Goal: Information Seeking & Learning: Find specific page/section

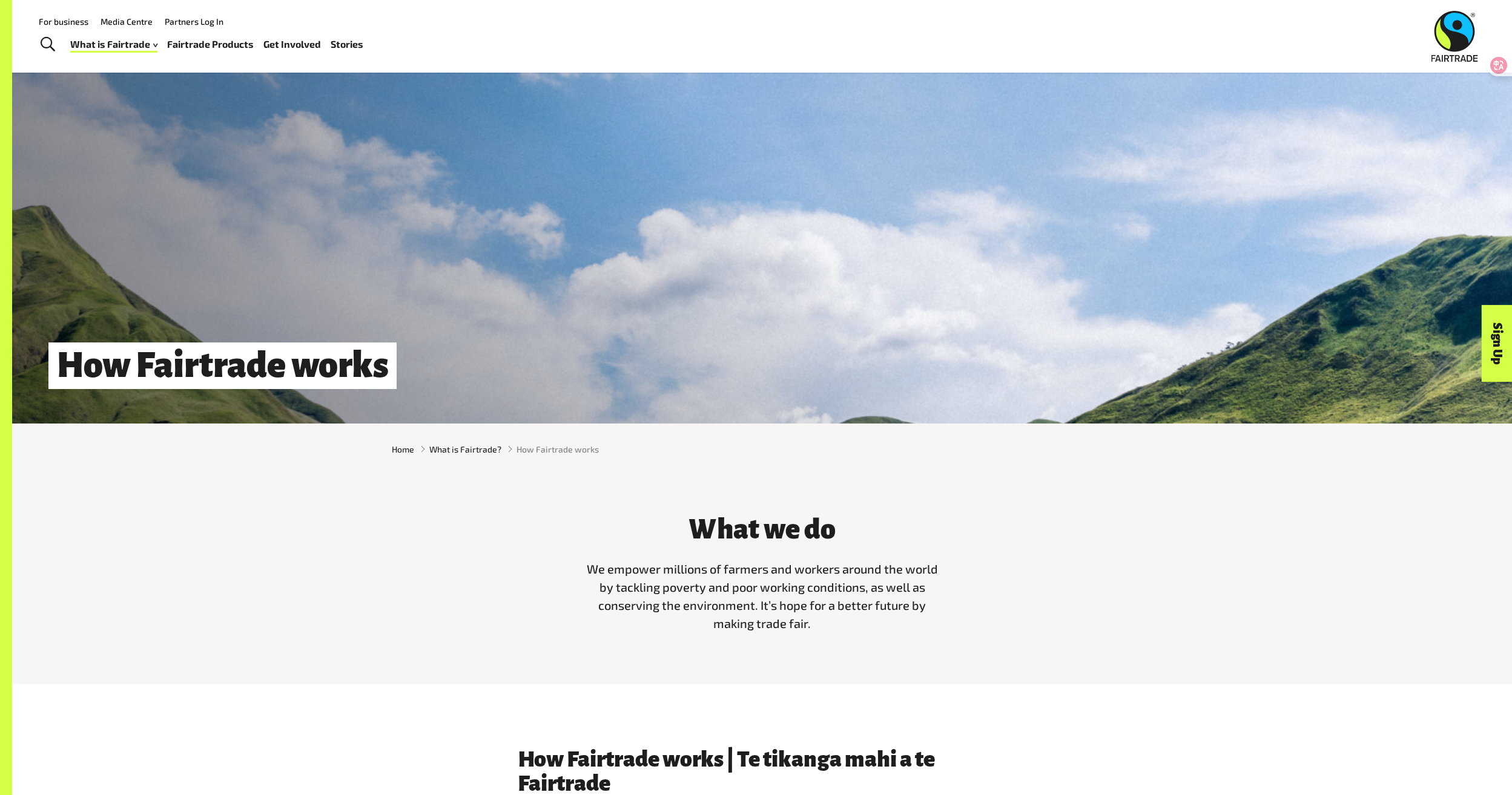
click at [233, 46] on link "Fairtrade Products" at bounding box center [210, 45] width 86 height 18
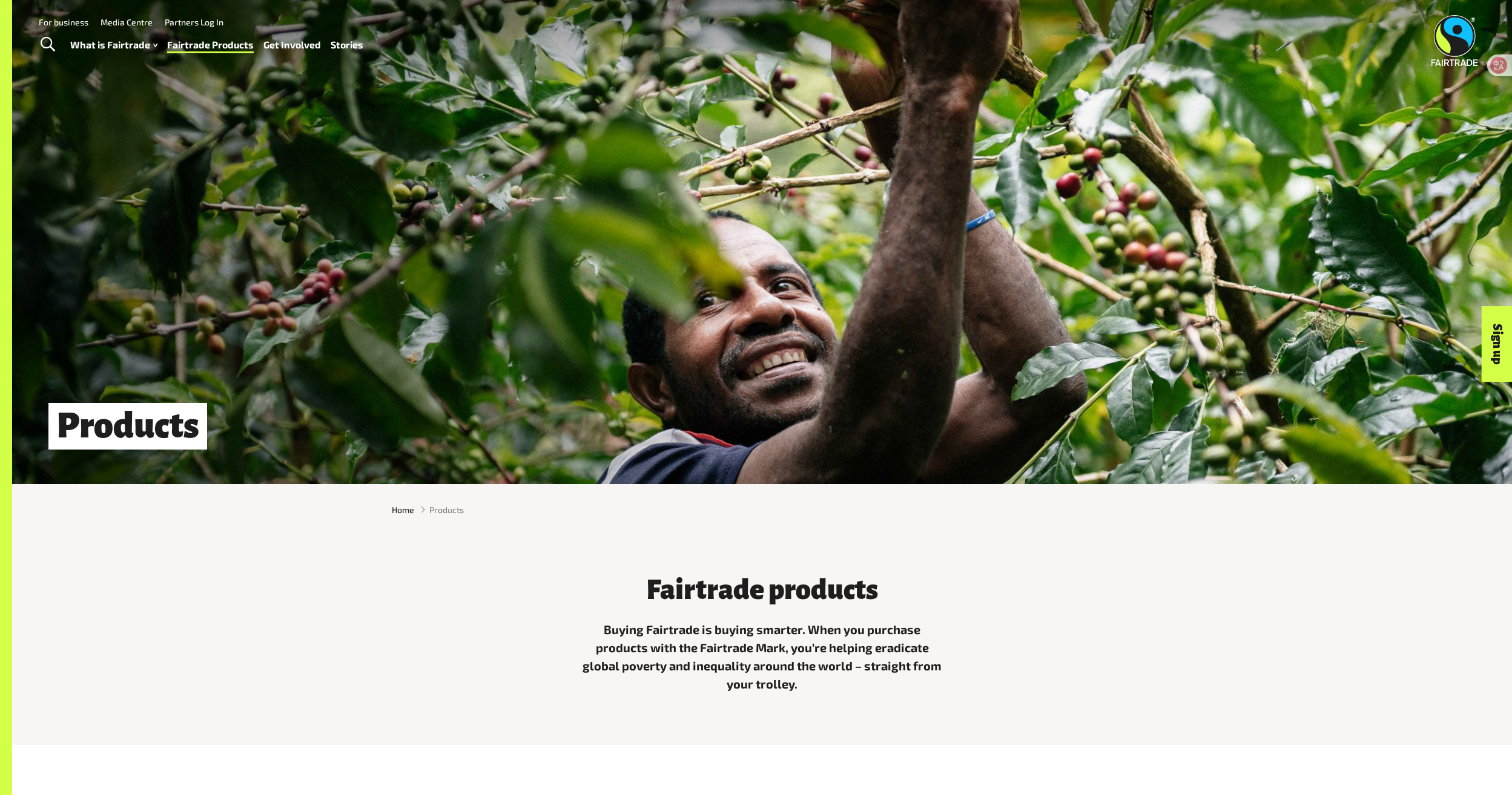
click at [133, 22] on link "Media Centre" at bounding box center [126, 22] width 52 height 11
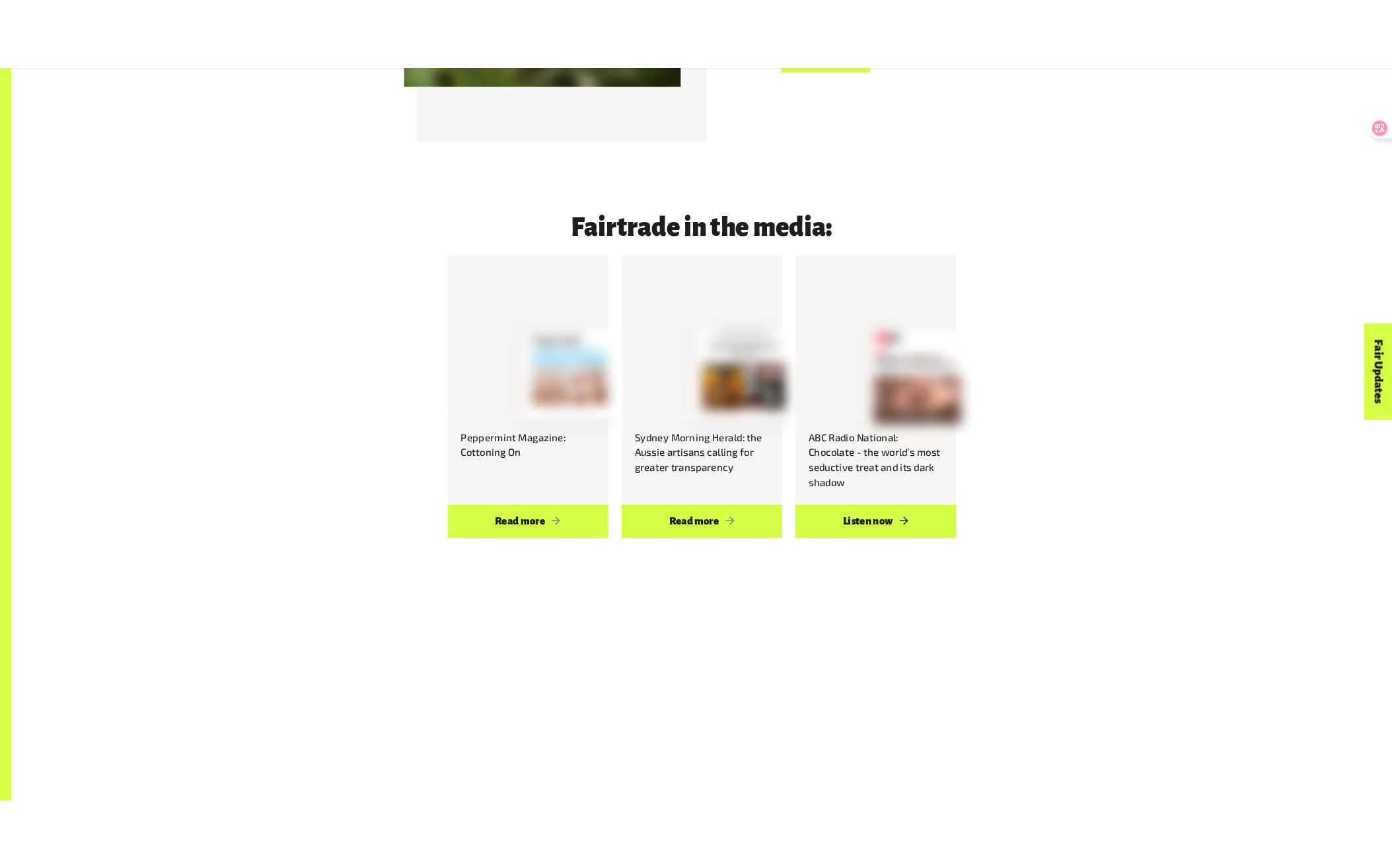
scroll to position [1916, 0]
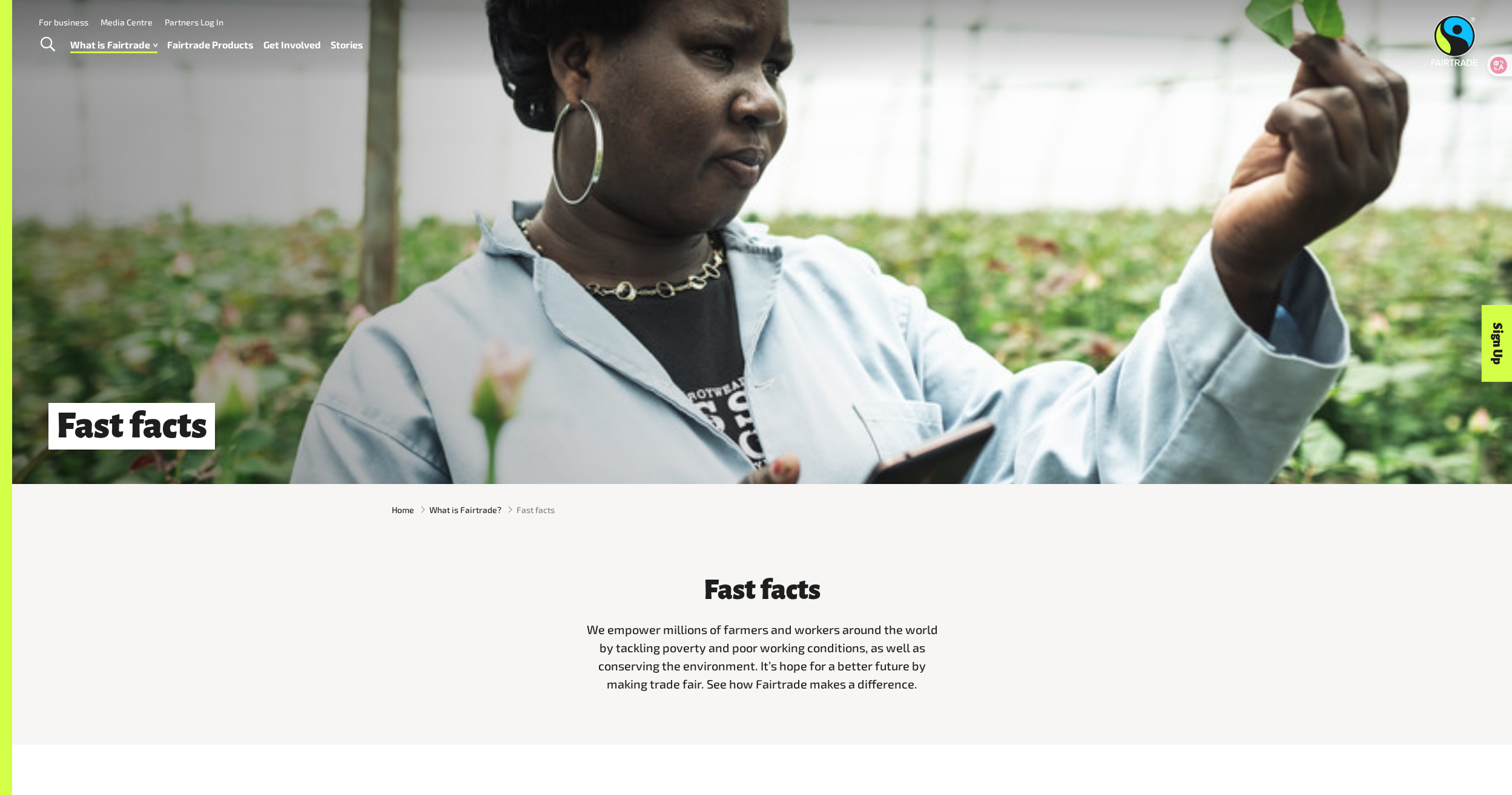
click at [320, 516] on div "Home What is Fairtrade? Fast facts" at bounding box center [762, 509] width 1501 height 32
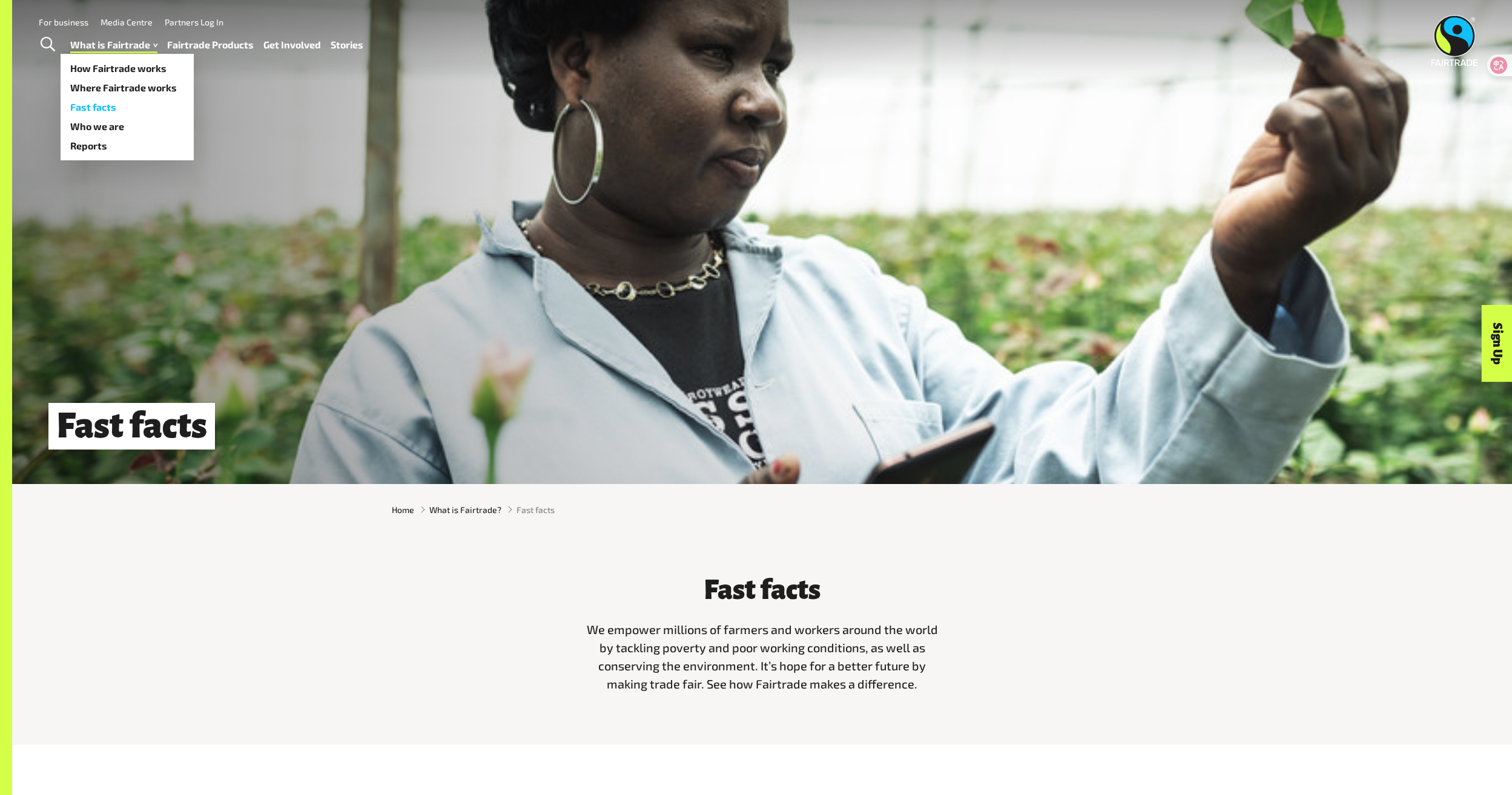
click at [125, 107] on link "Fast facts" at bounding box center [127, 107] width 134 height 20
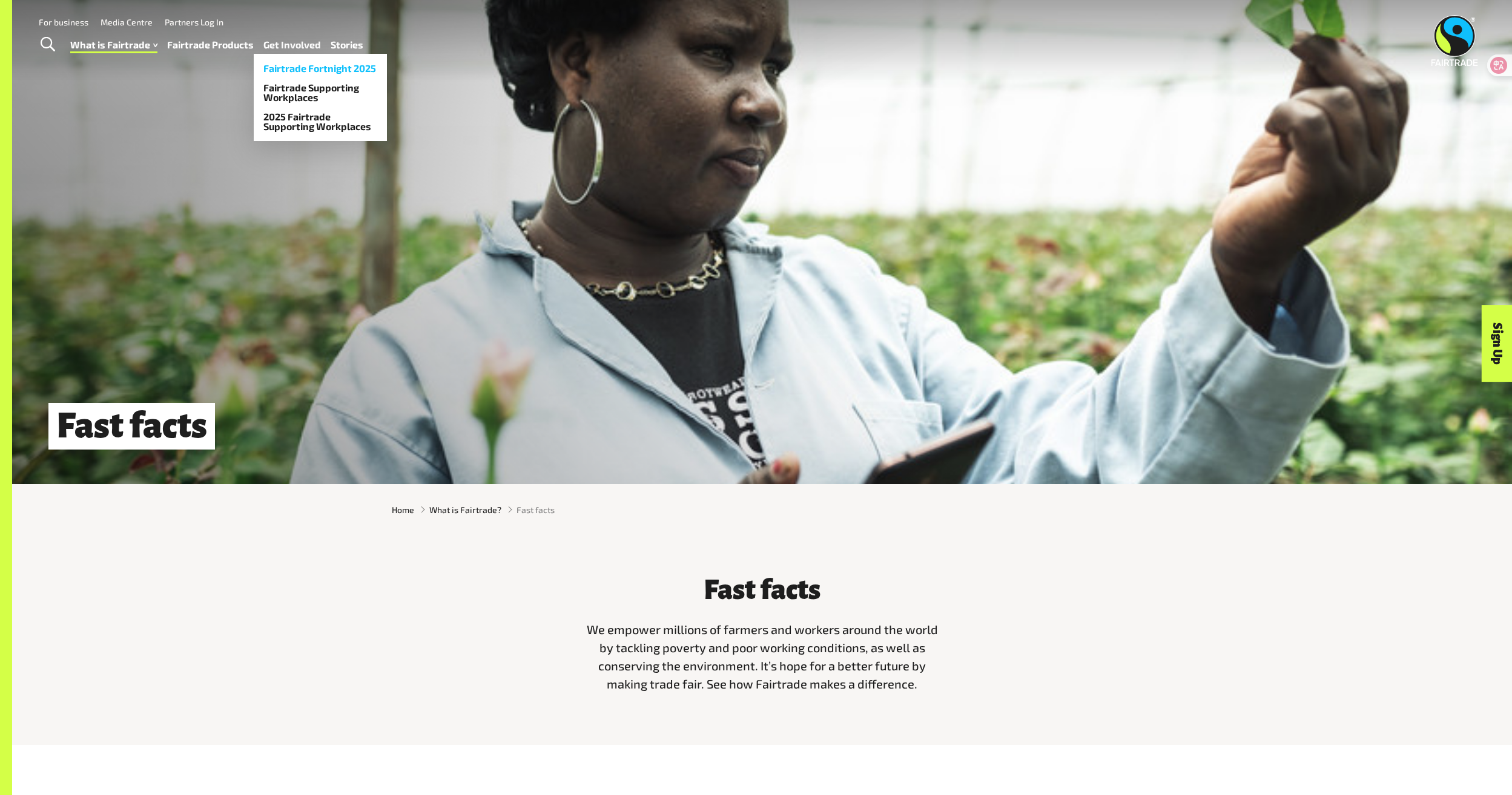
click at [343, 68] on link "Fairtrade Fortnight 2025" at bounding box center [321, 68] width 134 height 20
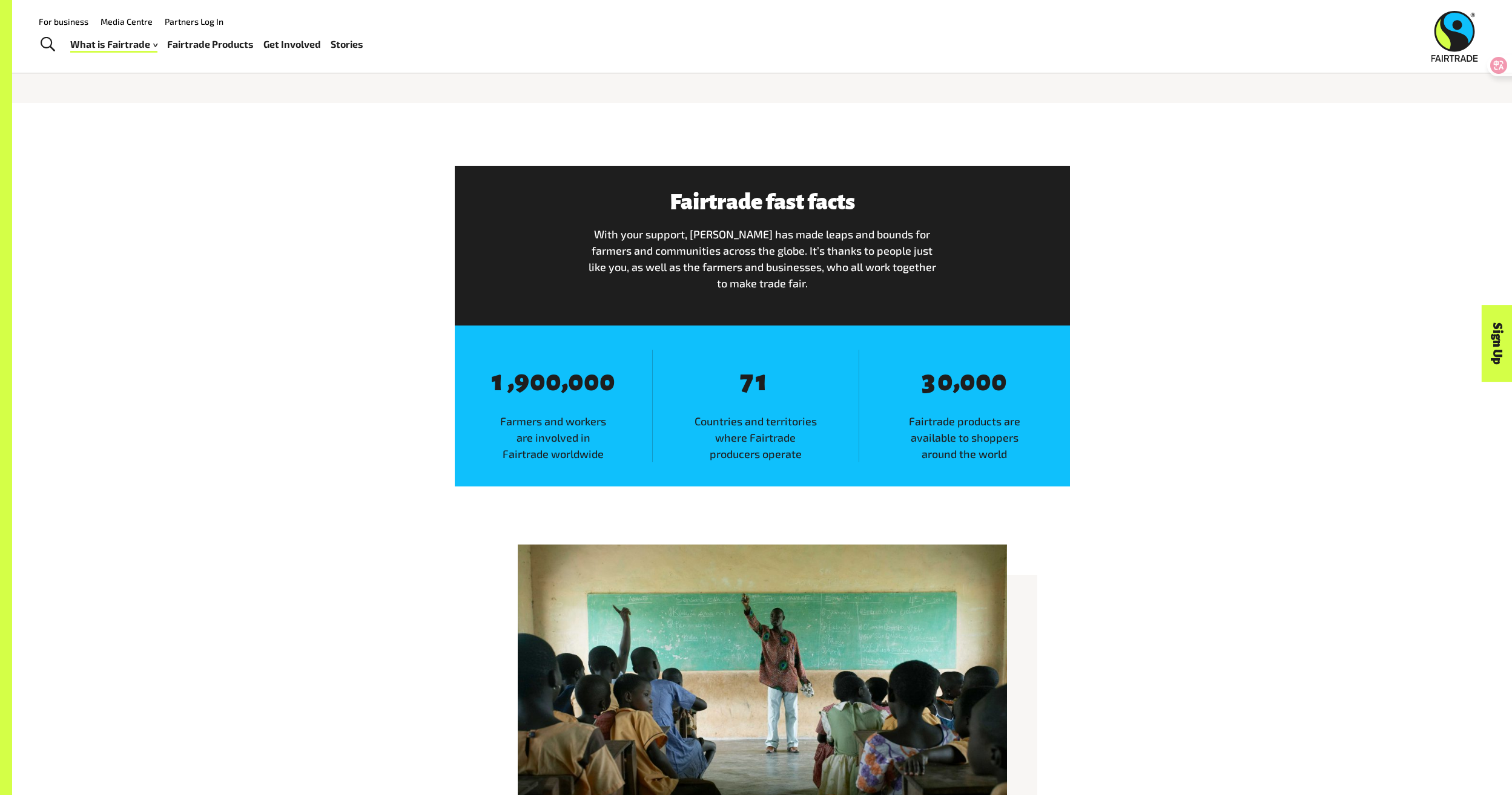
scroll to position [666, 0]
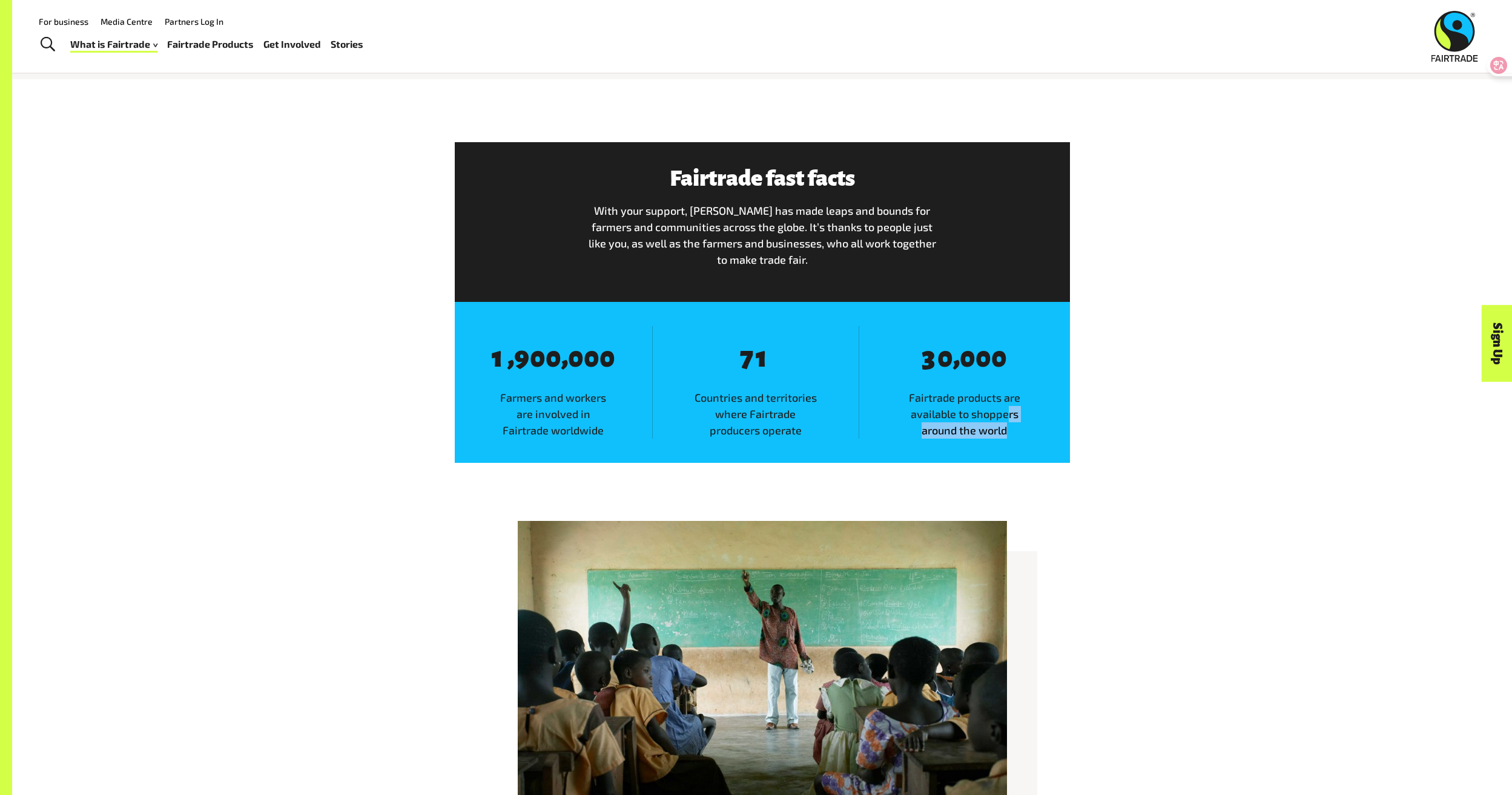
drag, startPoint x: 1015, startPoint y: 428, endPoint x: 1026, endPoint y: 431, distance: 11.4
click at [1025, 430] on span "Fairtrade products are available to shoppers around the world" at bounding box center [965, 414] width 211 height 49
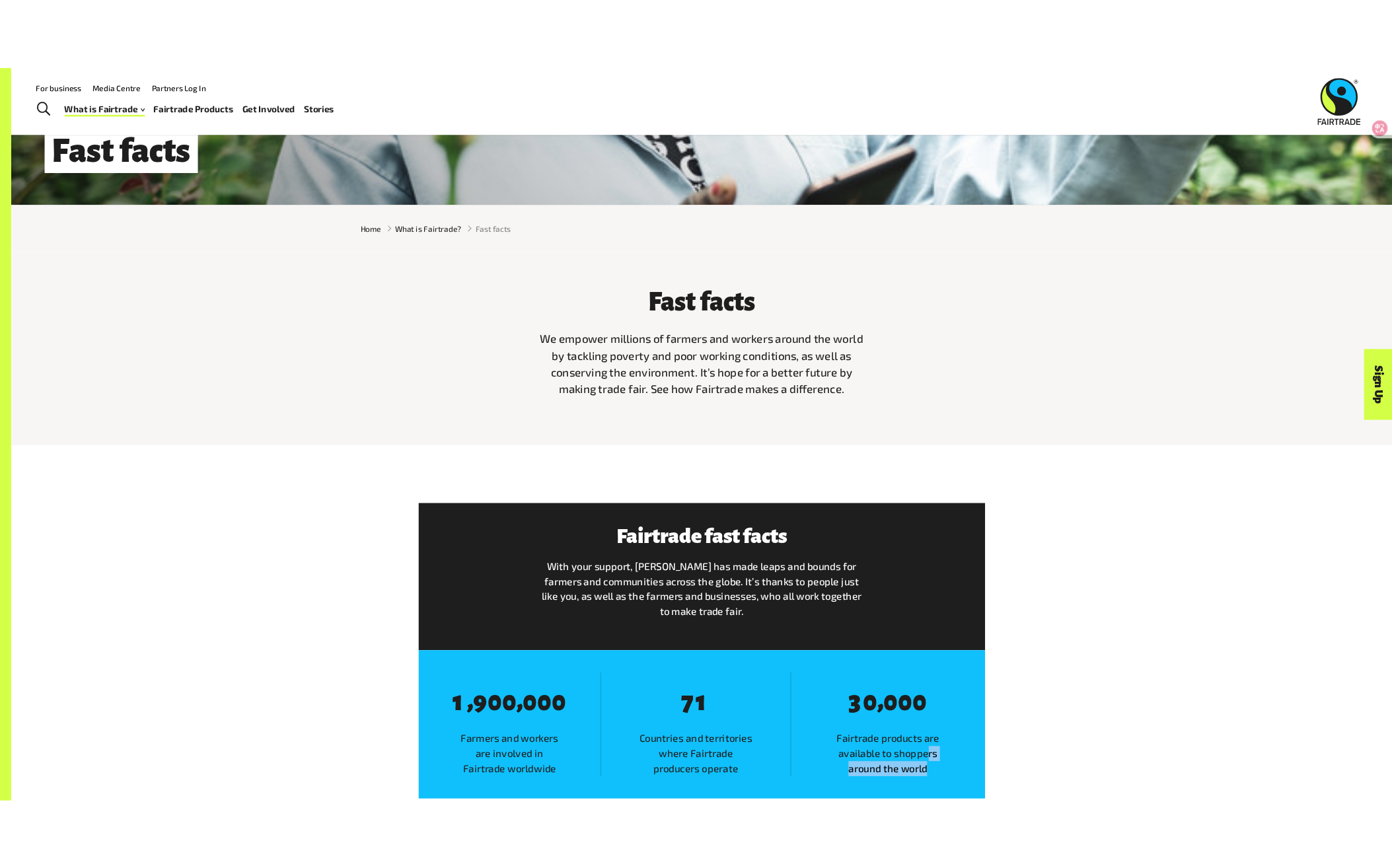
scroll to position [0, 0]
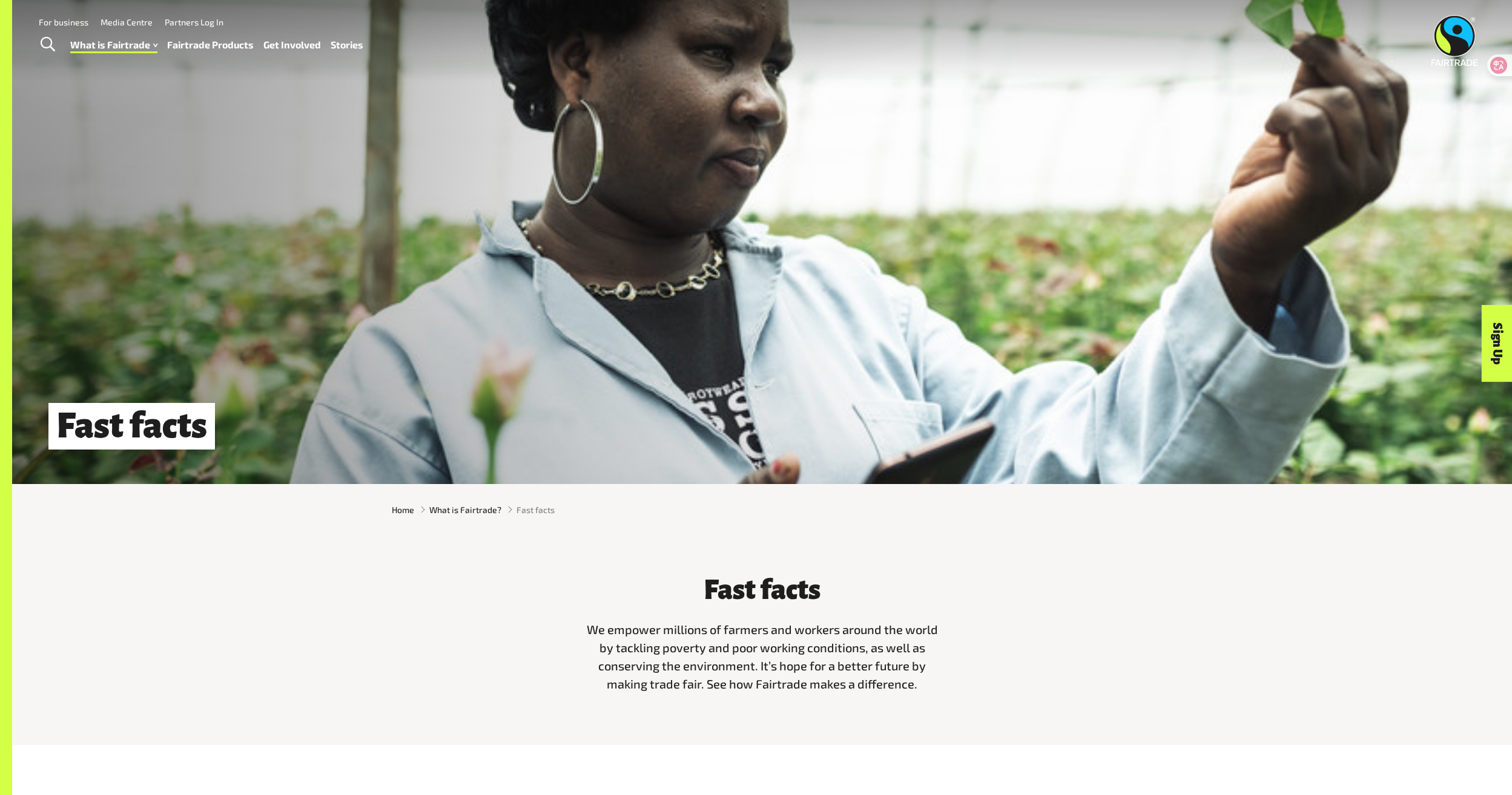
click at [50, 41] on span "Toggle Search" at bounding box center [48, 44] width 15 height 15
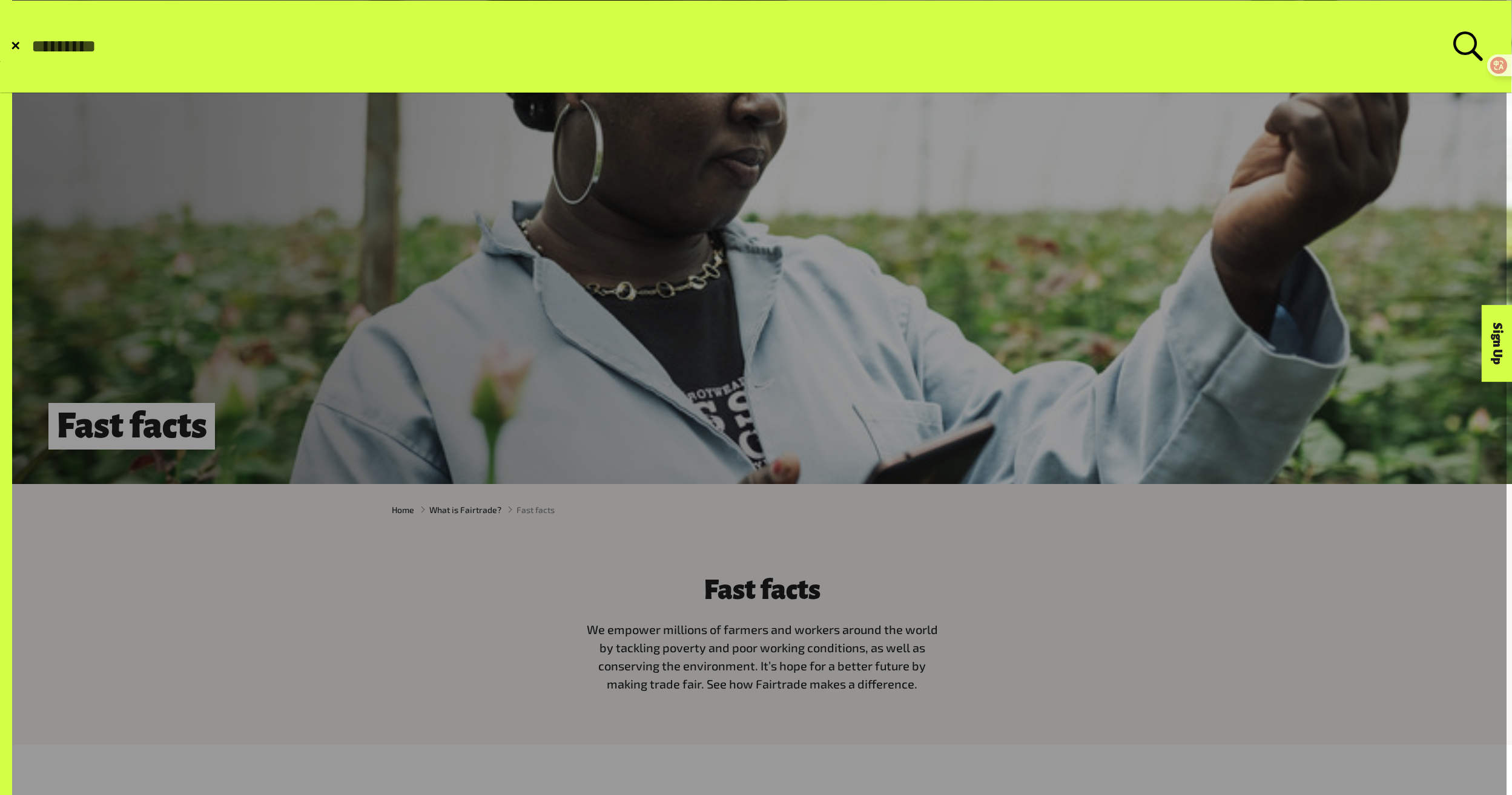
click at [325, 51] on input "Search for:" at bounding box center [742, 46] width 1423 height 20
type input "******"
click at [29, 46] on button "Submit Search" at bounding box center [29, 46] width 1 height 1
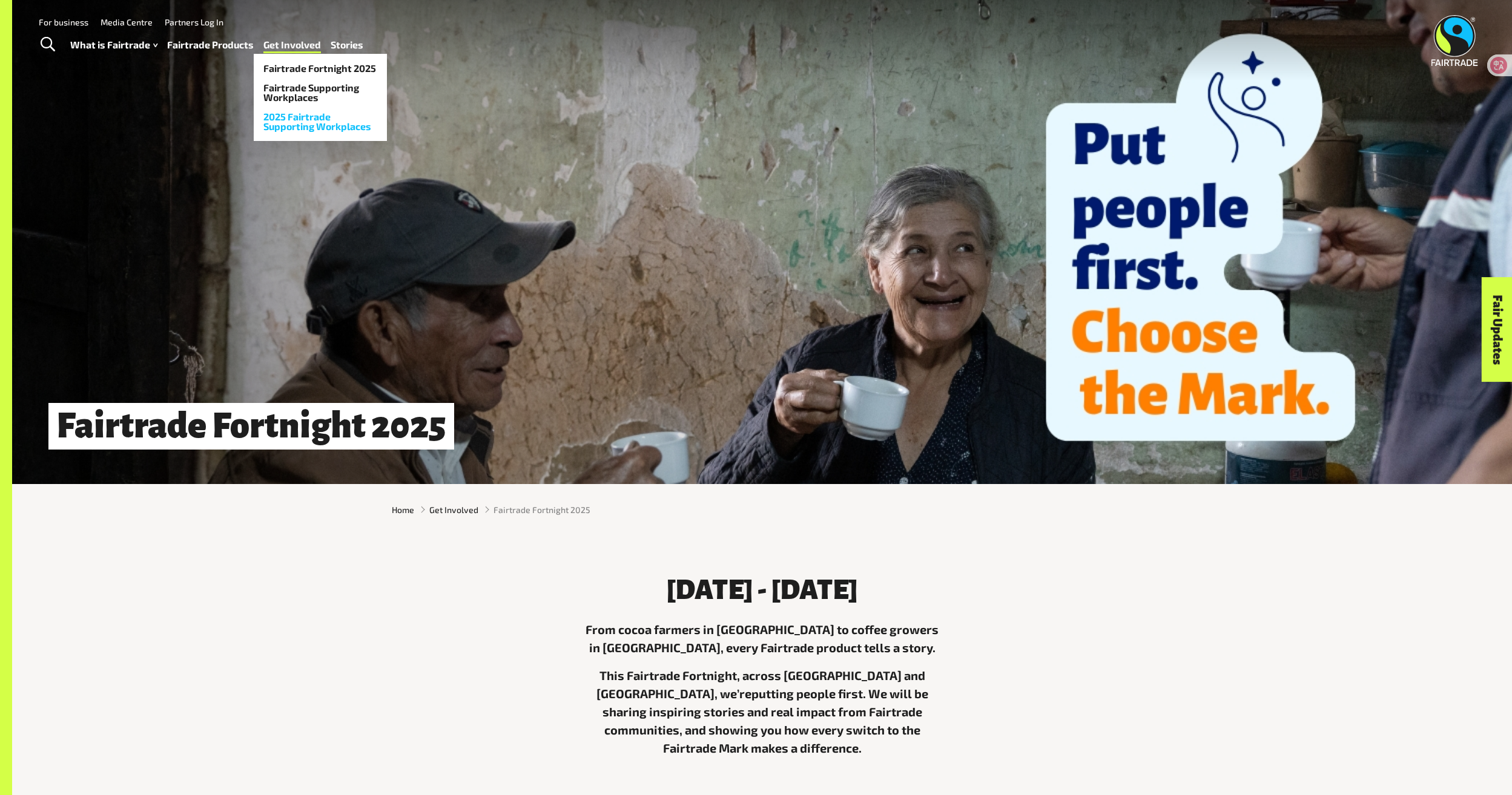
click at [317, 116] on link "2025 Fairtrade Supporting Workplaces" at bounding box center [321, 122] width 134 height 29
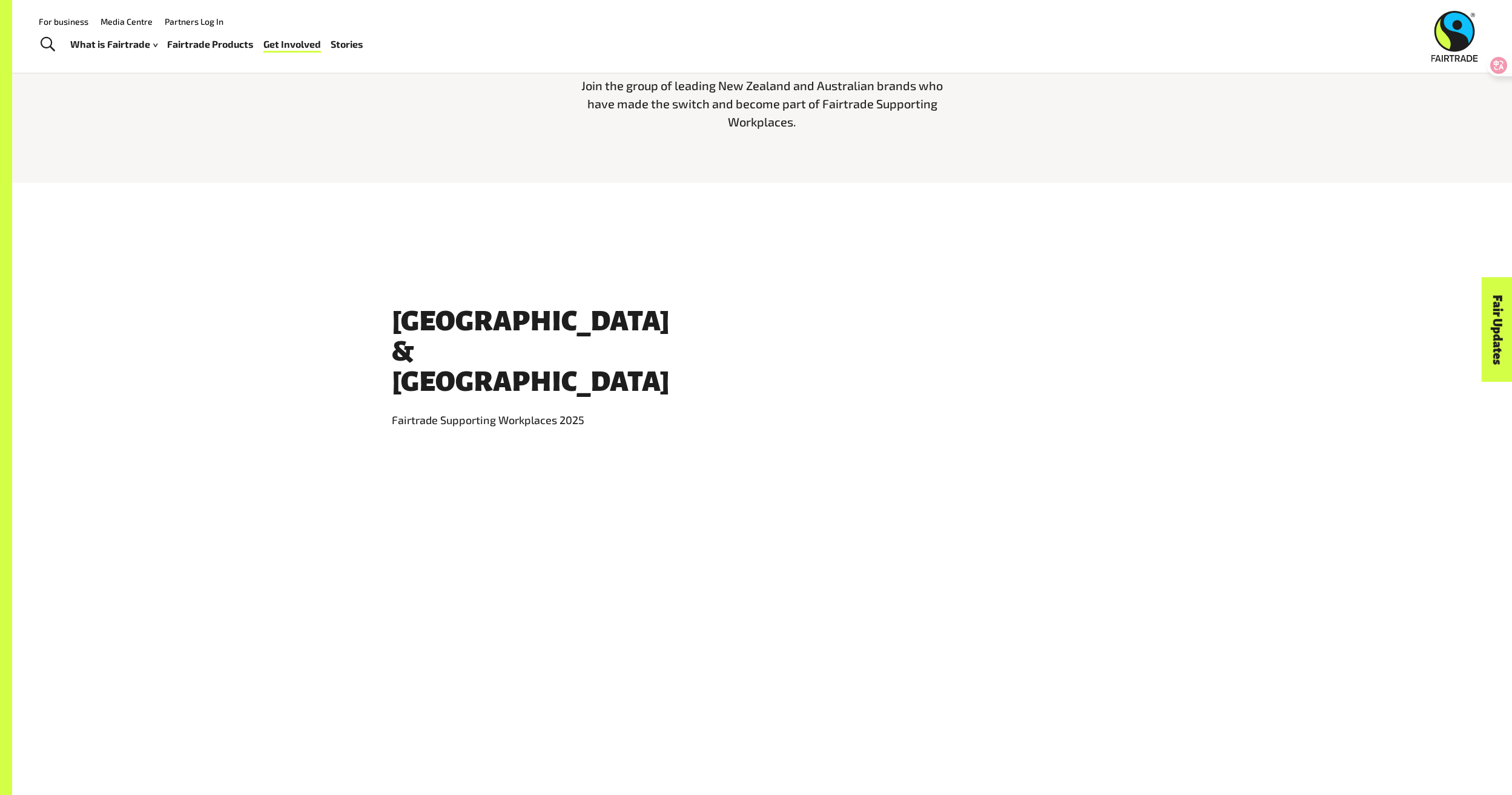
scroll to position [496, 0]
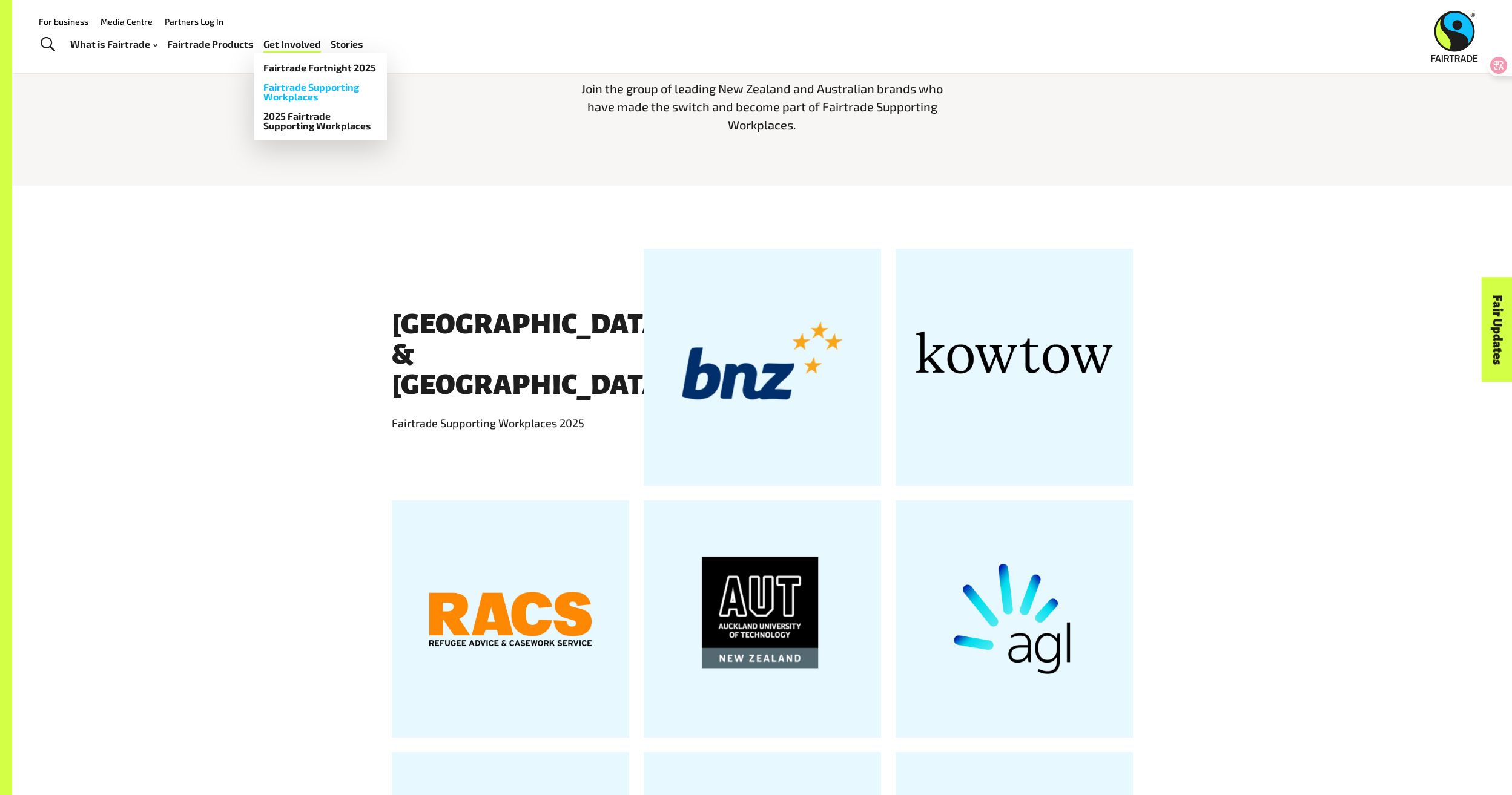
click at [336, 94] on link "Fairtrade Supporting Workplaces" at bounding box center [321, 92] width 134 height 29
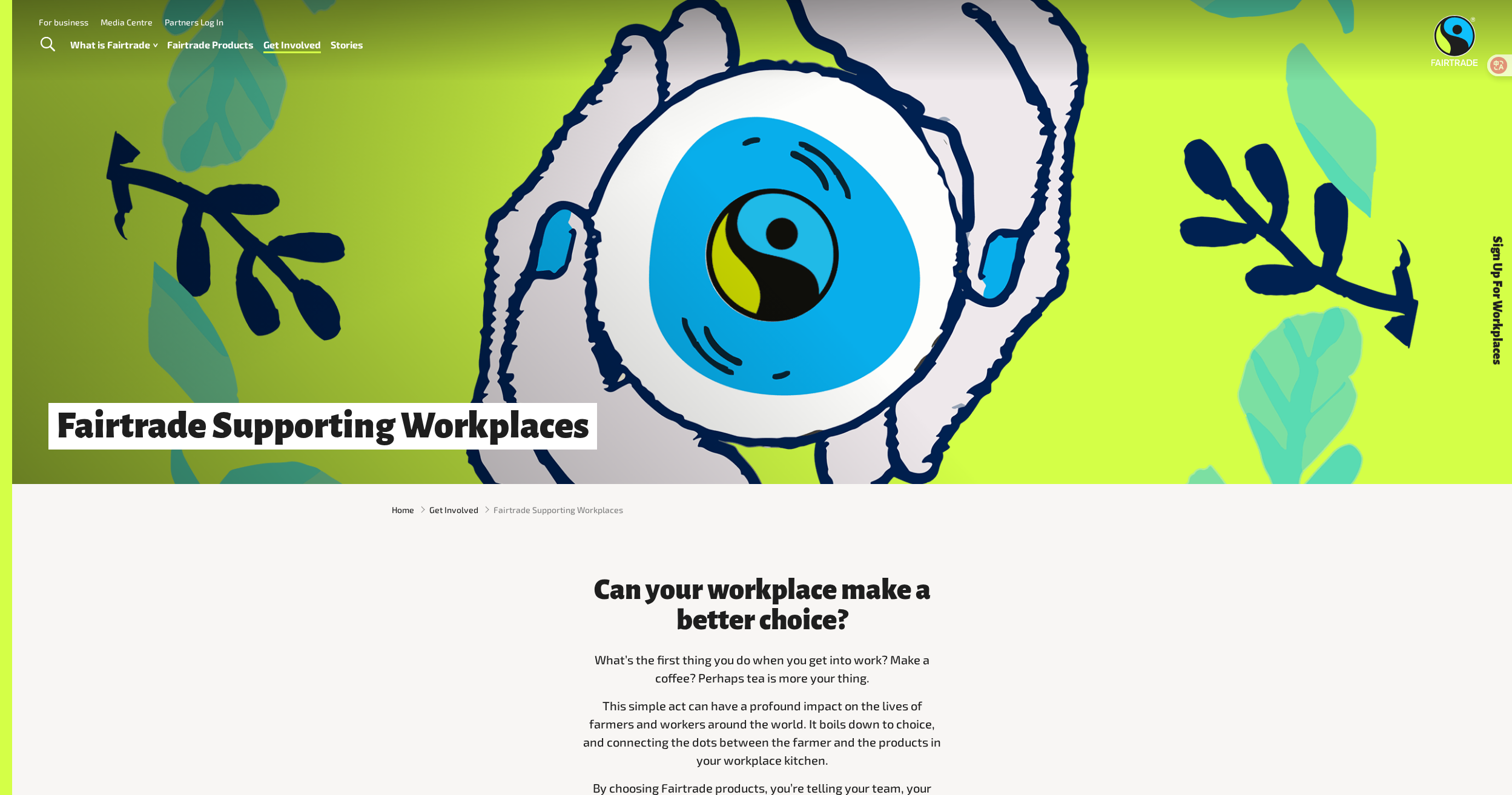
drag, startPoint x: 0, startPoint y: 0, endPoint x: 212, endPoint y: 46, distance: 216.9
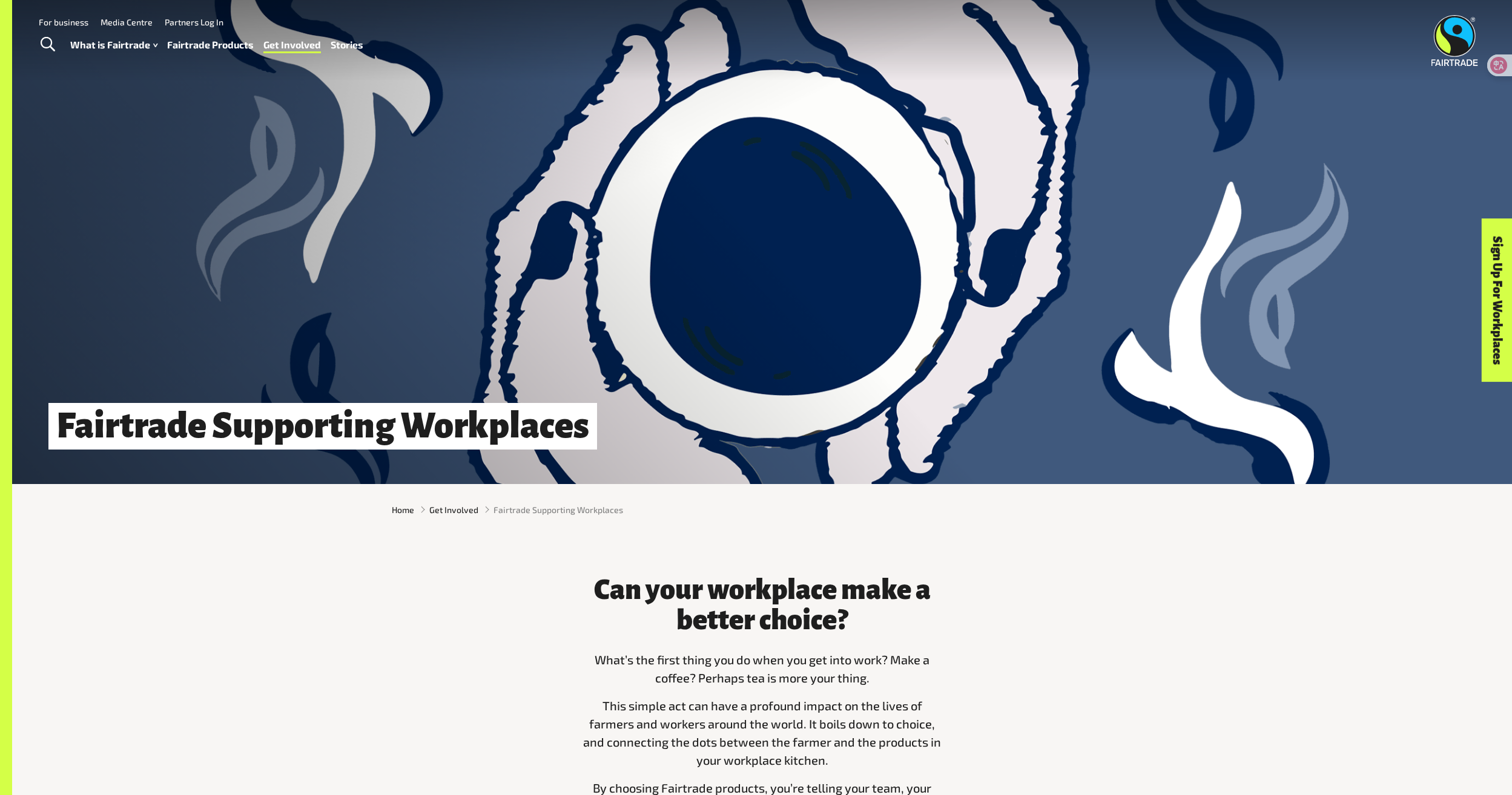
click at [212, 46] on link "Fairtrade Products" at bounding box center [210, 46] width 86 height 18
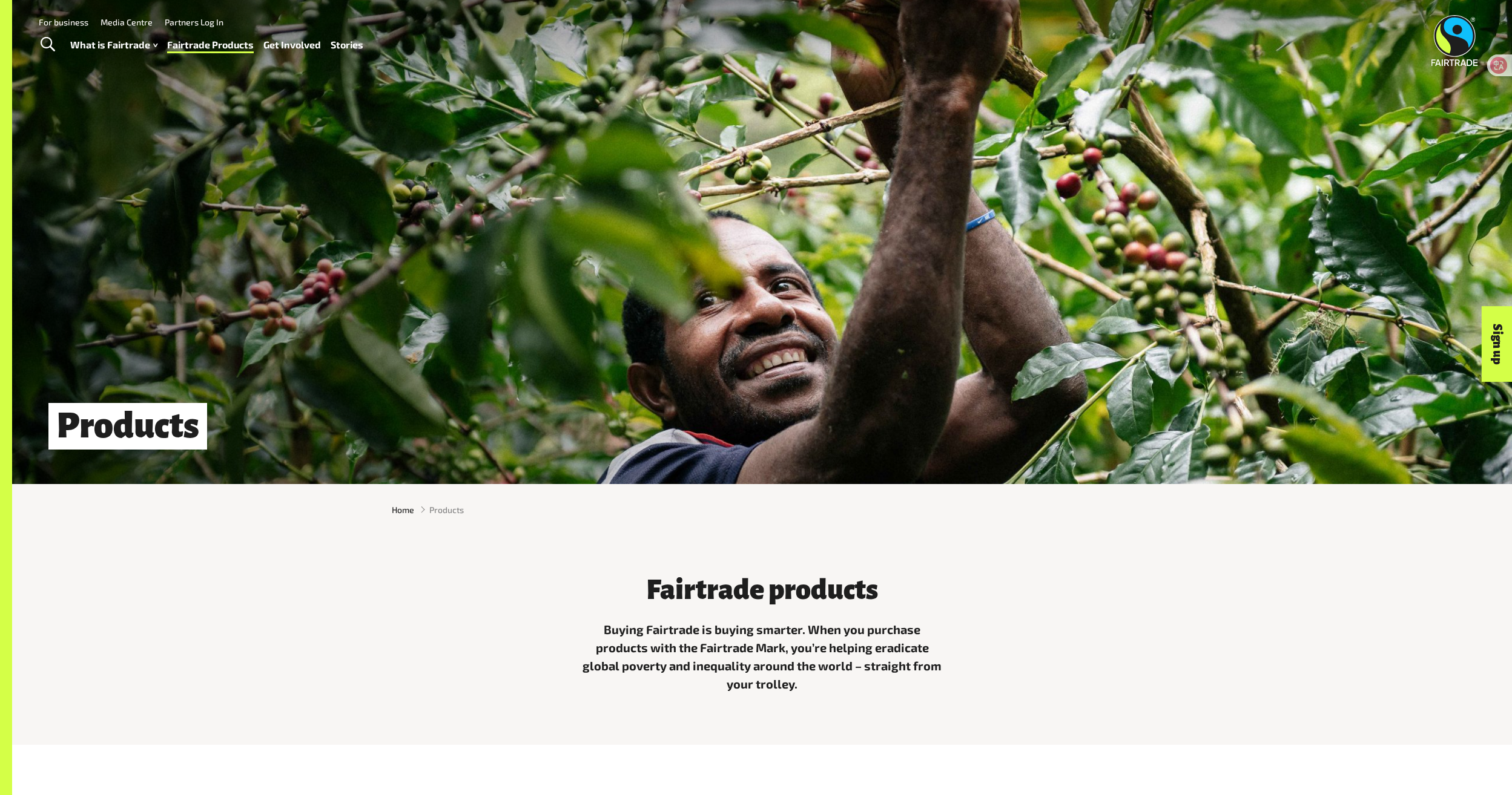
click at [42, 41] on span "Toggle Search" at bounding box center [48, 44] width 15 height 15
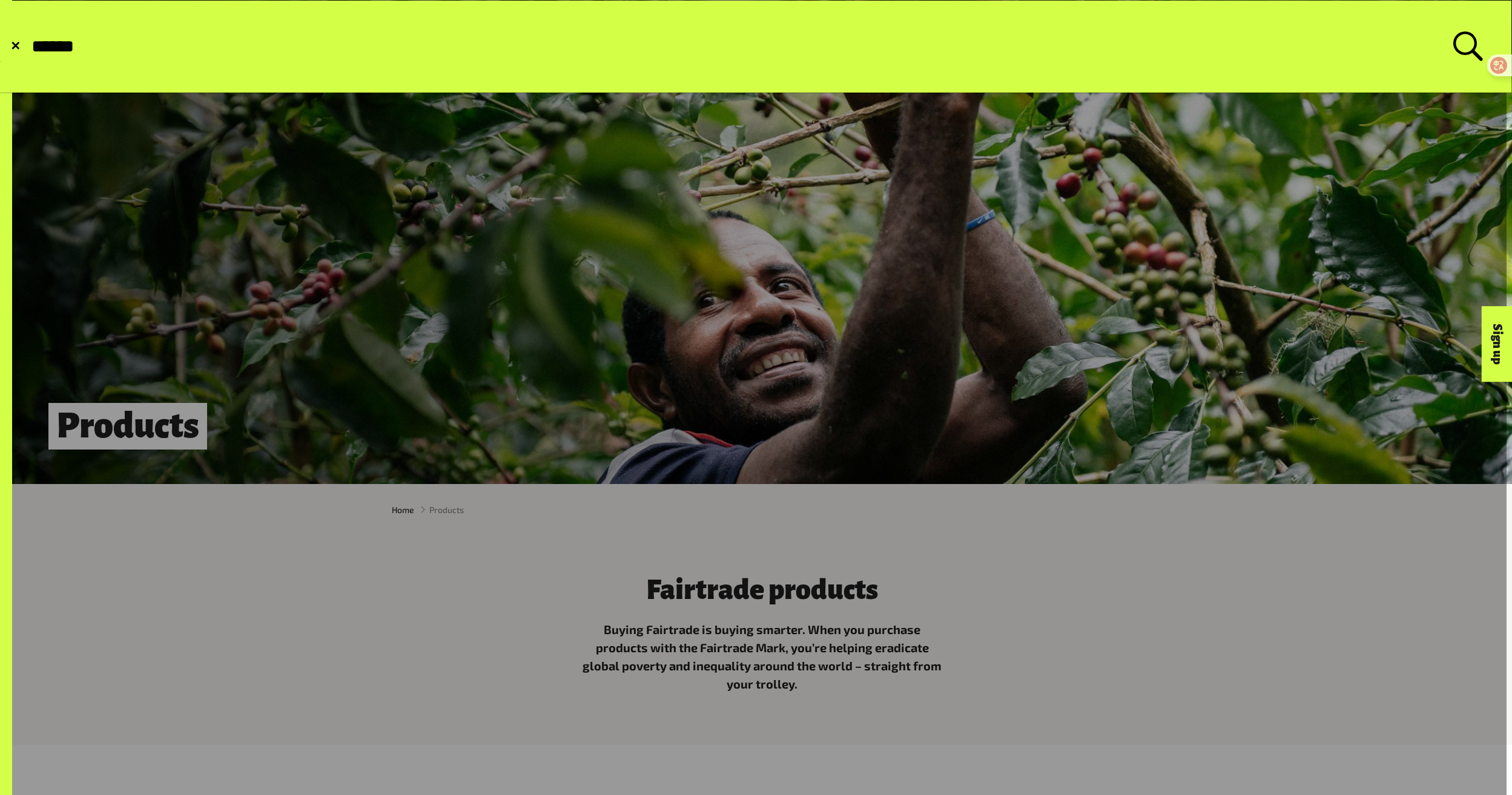
type input "******"
click at [29, 46] on button "Submit Search" at bounding box center [29, 46] width 1 height 1
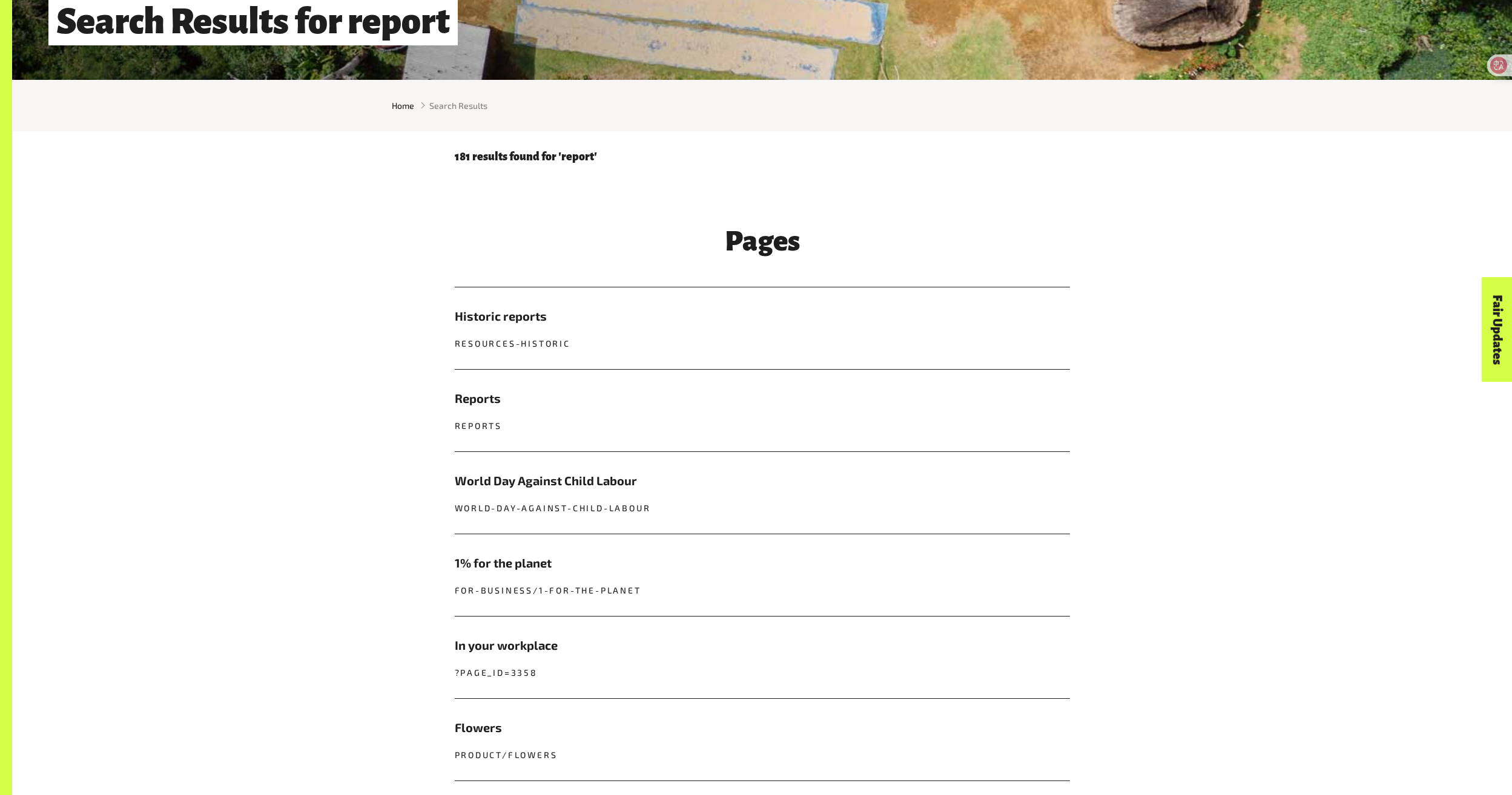
scroll to position [424, 0]
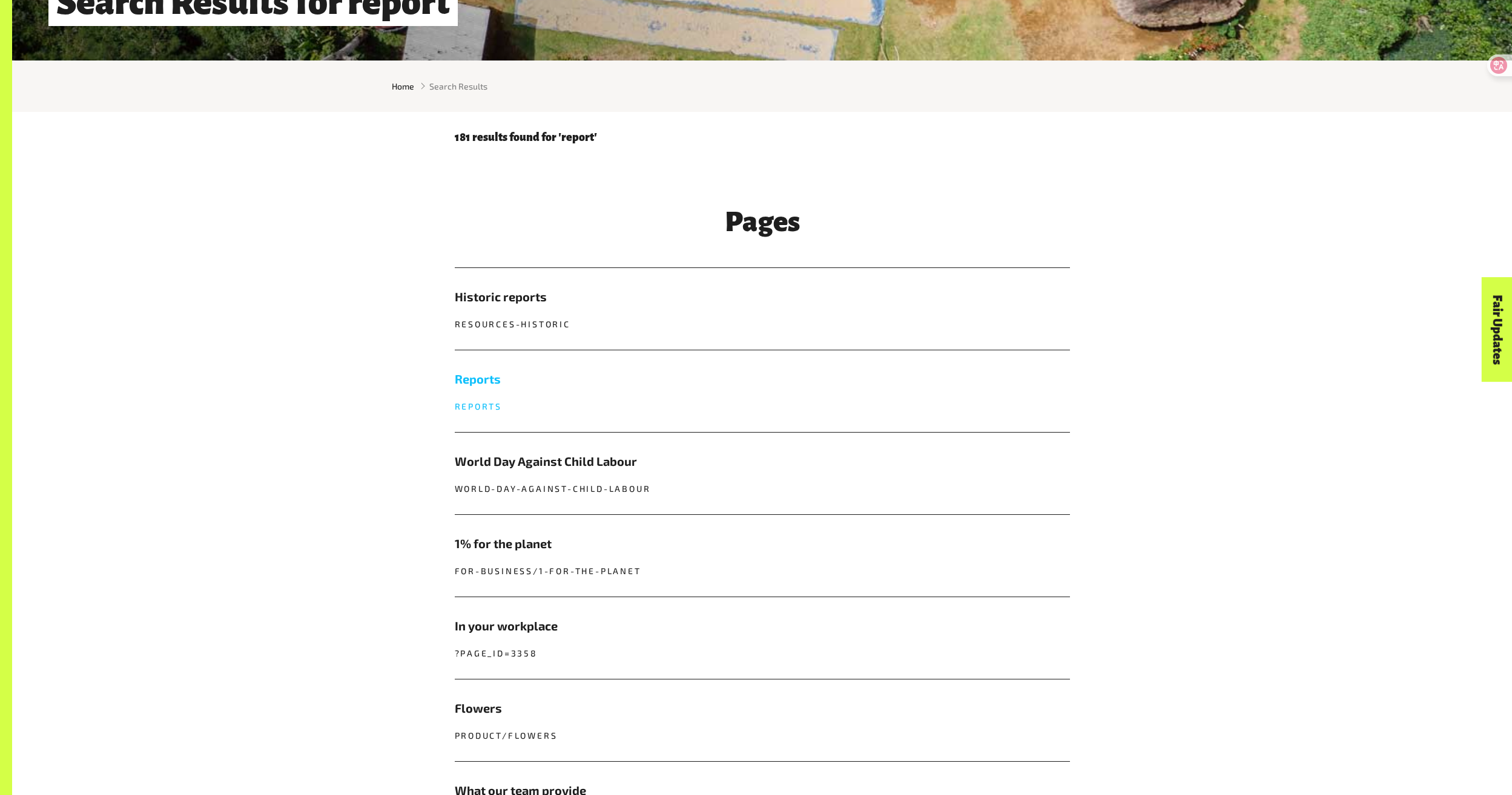
click at [505, 408] on p "reports" at bounding box center [763, 407] width 616 height 13
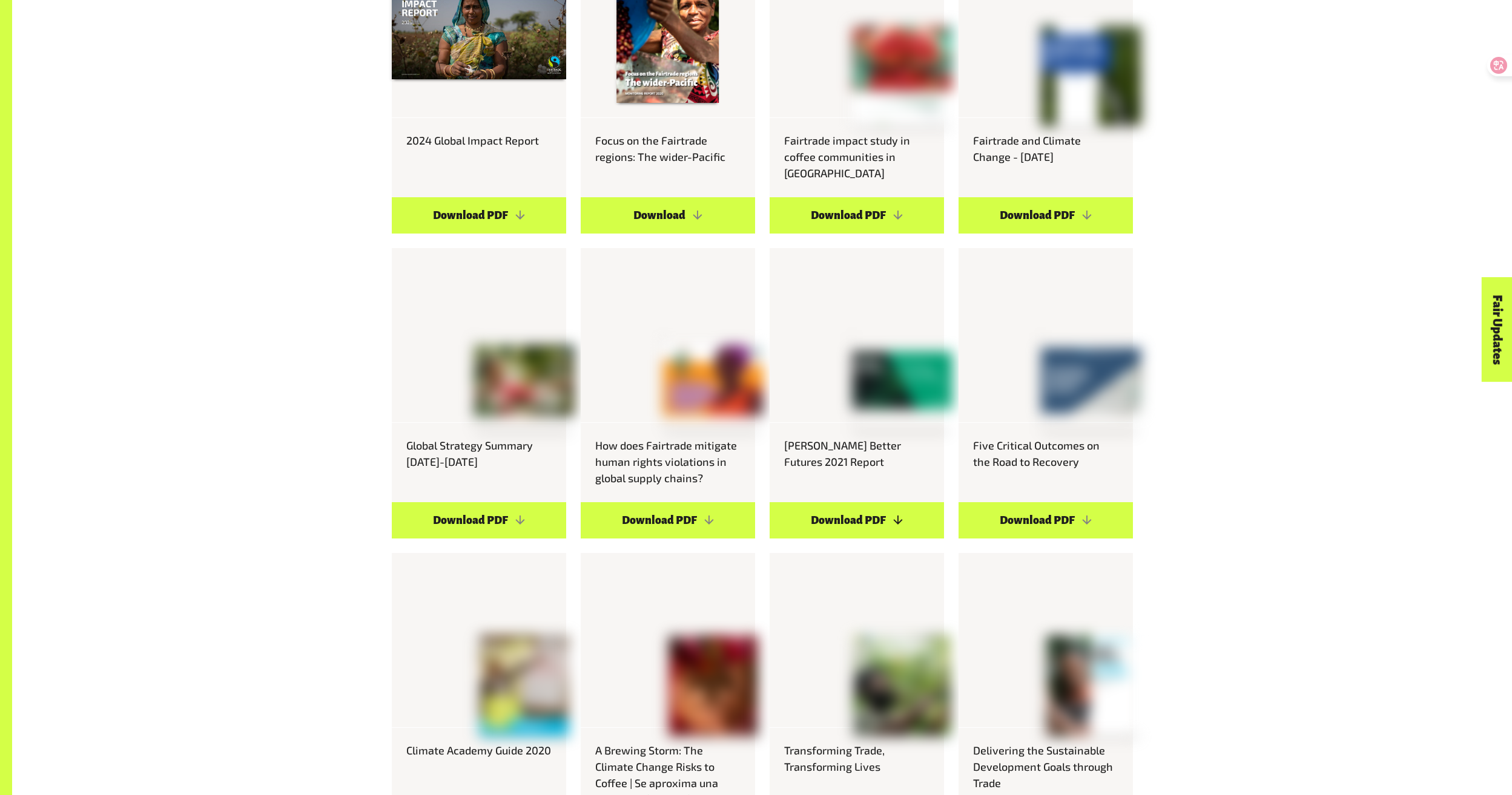
scroll to position [1029, 0]
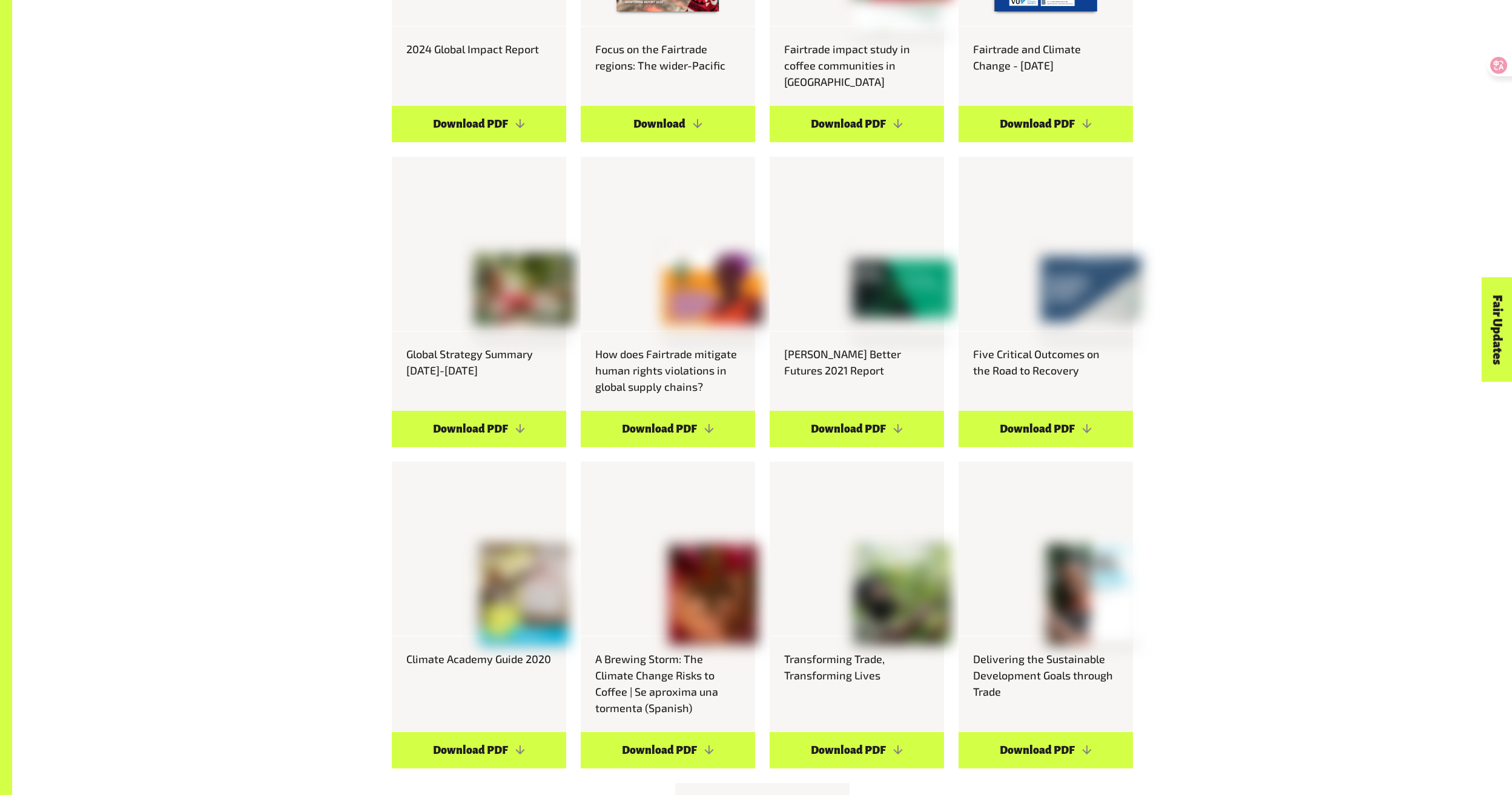
click at [1315, 248] on div "General reports 2024 Global Impact Report Download PDF Focus on the Fairtrade r…" at bounding box center [762, 448] width 1501 height 1391
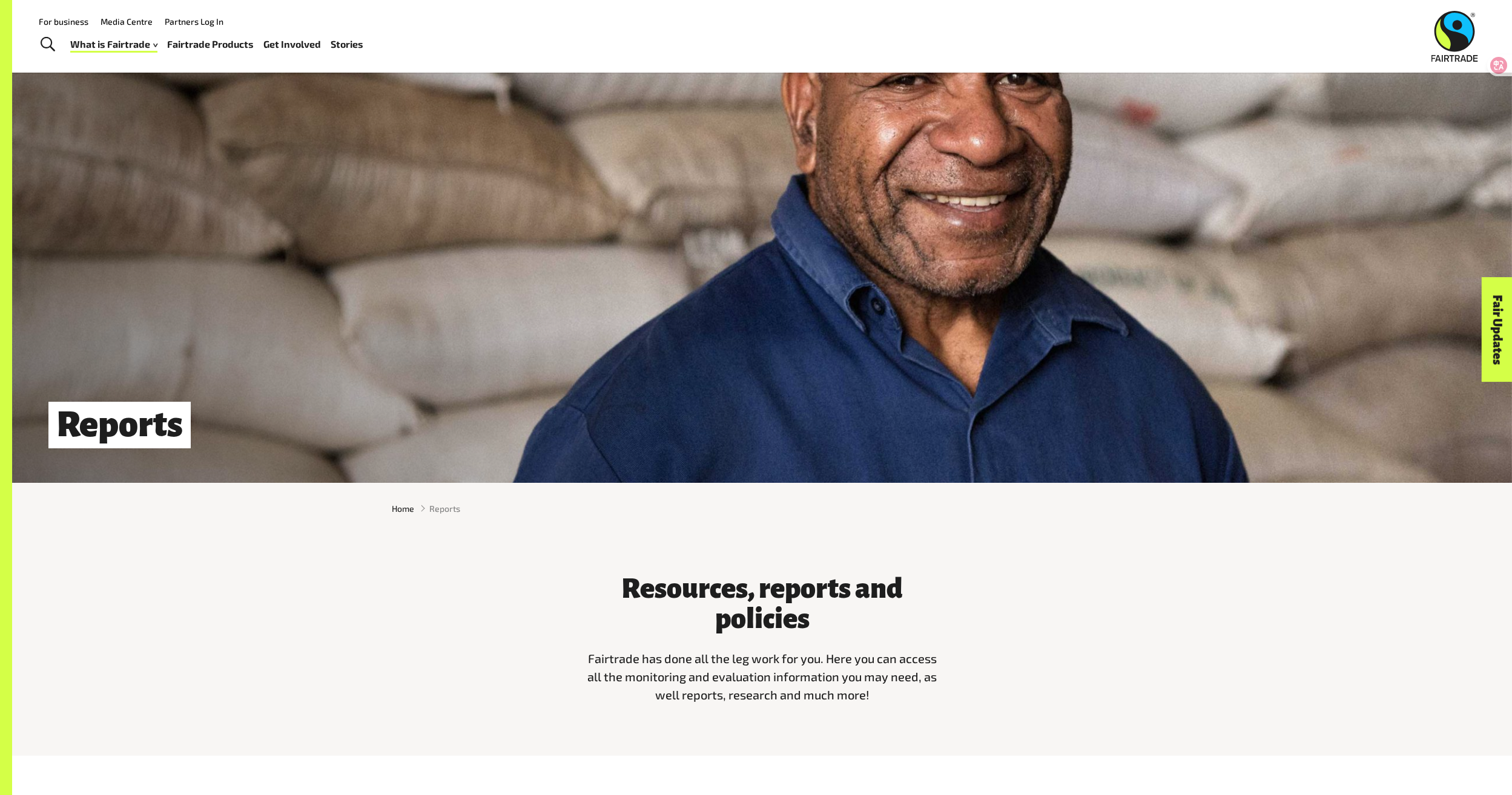
scroll to position [0, 0]
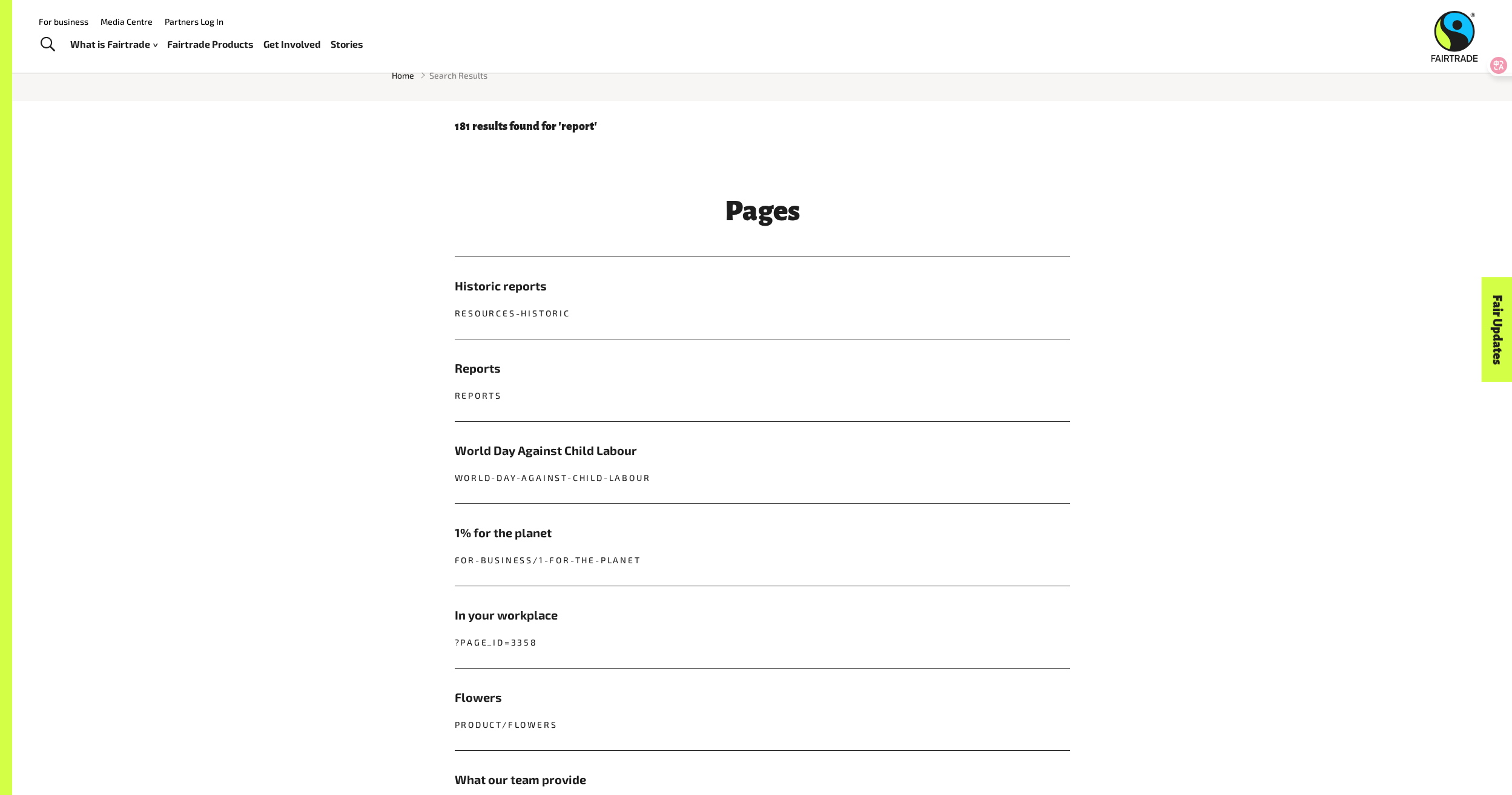
scroll to position [424, 0]
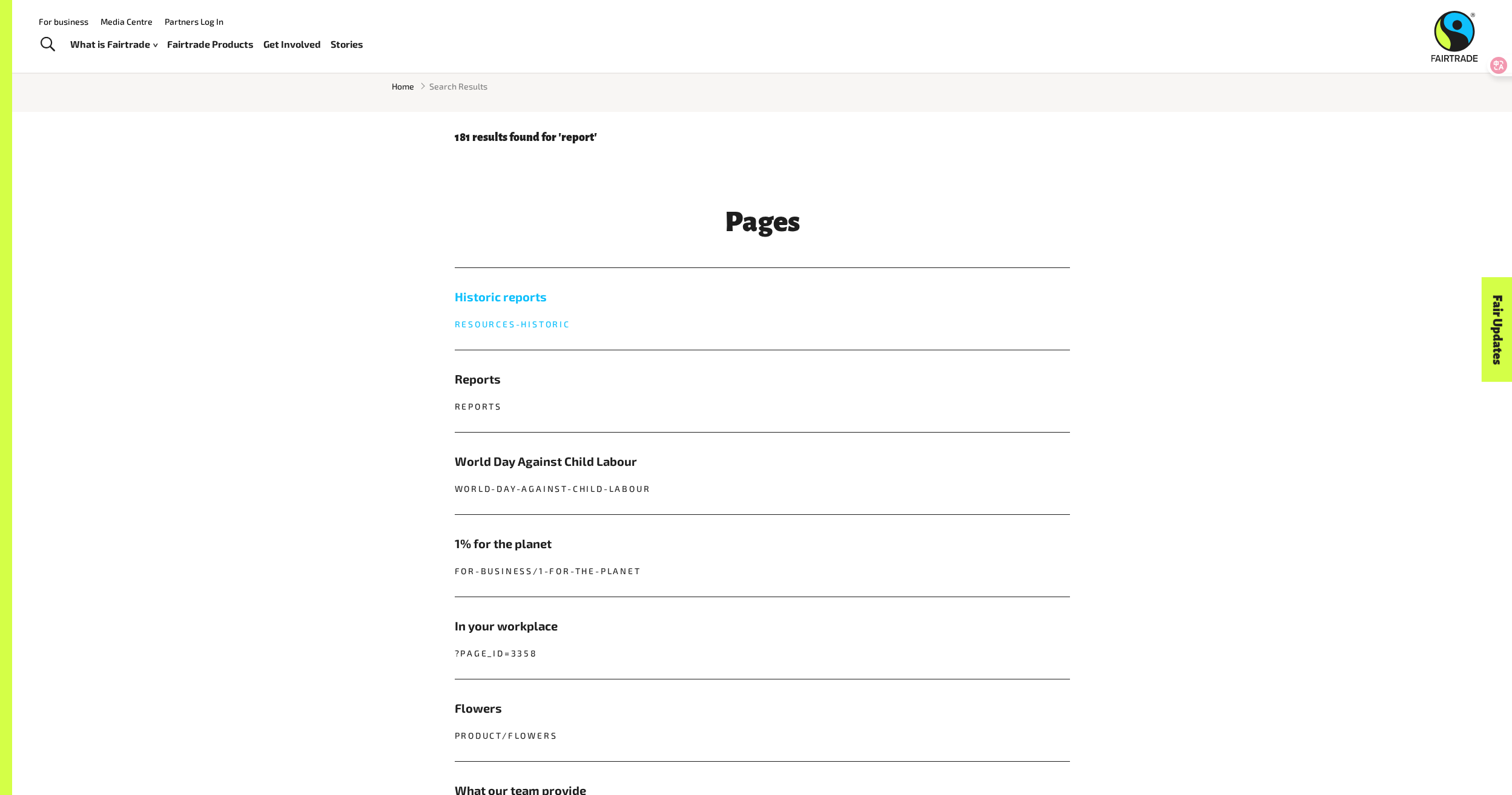
click at [498, 308] on link "Historic reports resources-historic" at bounding box center [763, 309] width 616 height 81
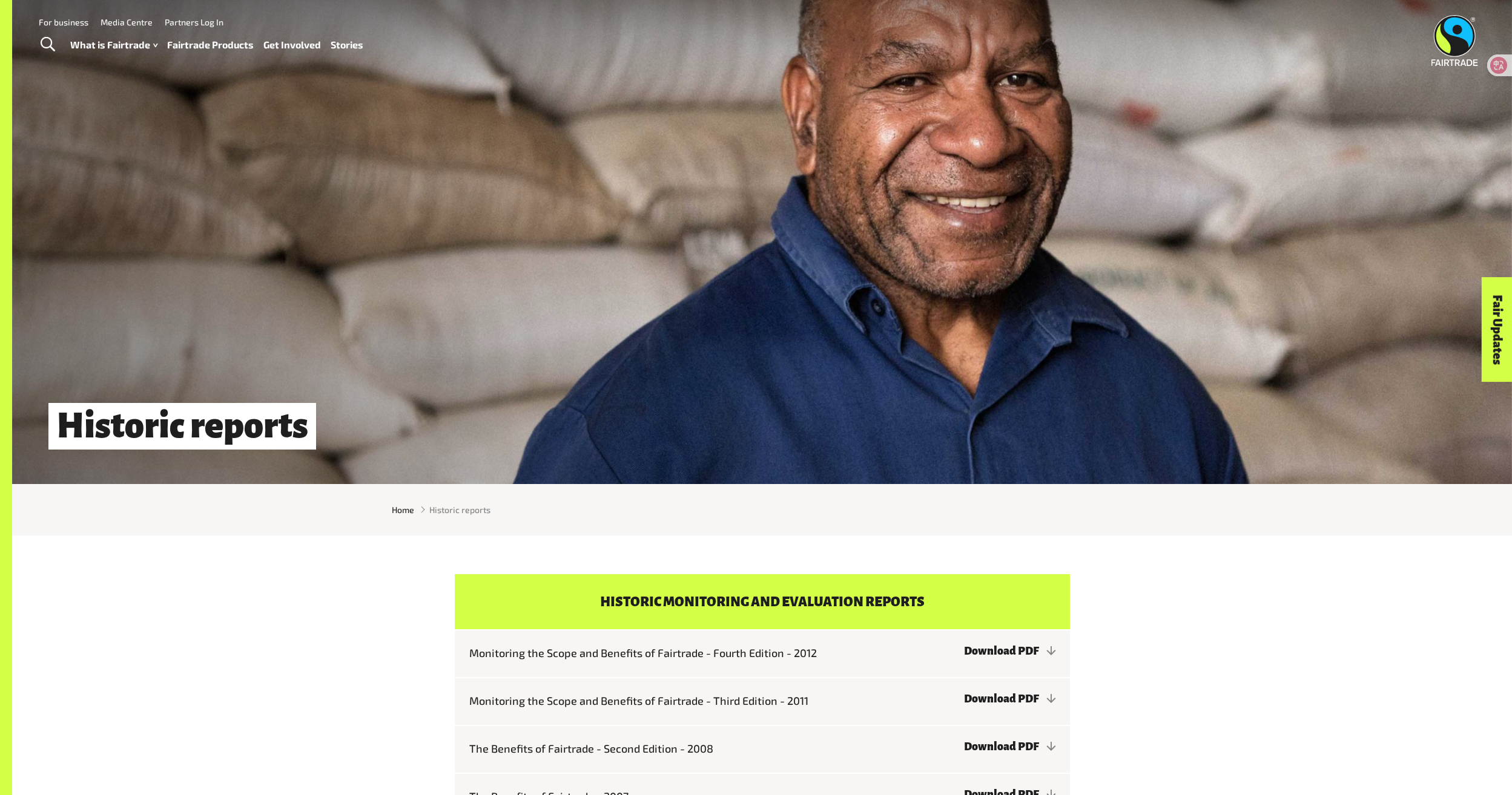
click at [44, 46] on span "Toggle Search" at bounding box center [48, 44] width 15 height 15
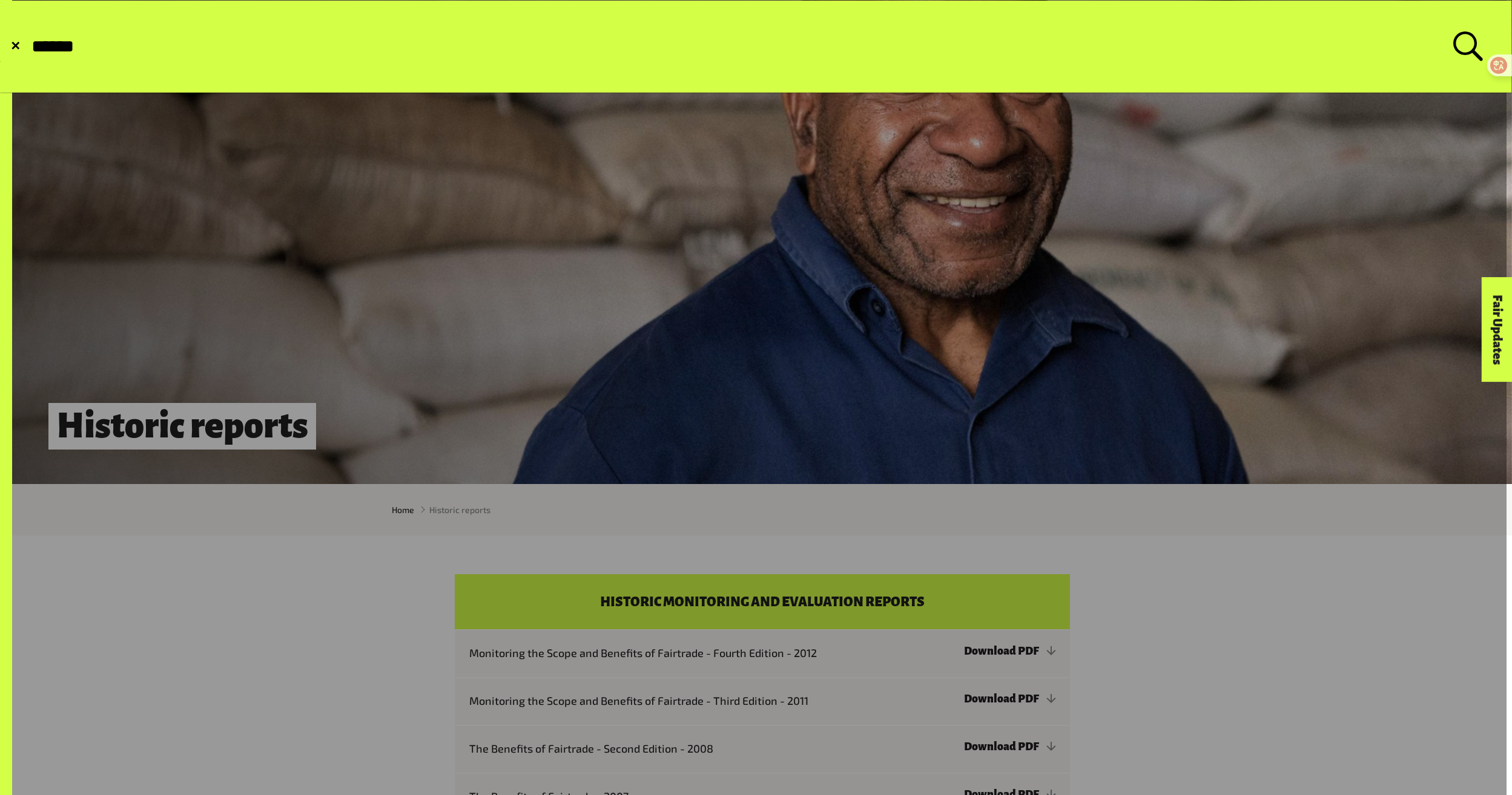
type input "******"
click at [29, 46] on button "Submit Search" at bounding box center [29, 46] width 1 height 1
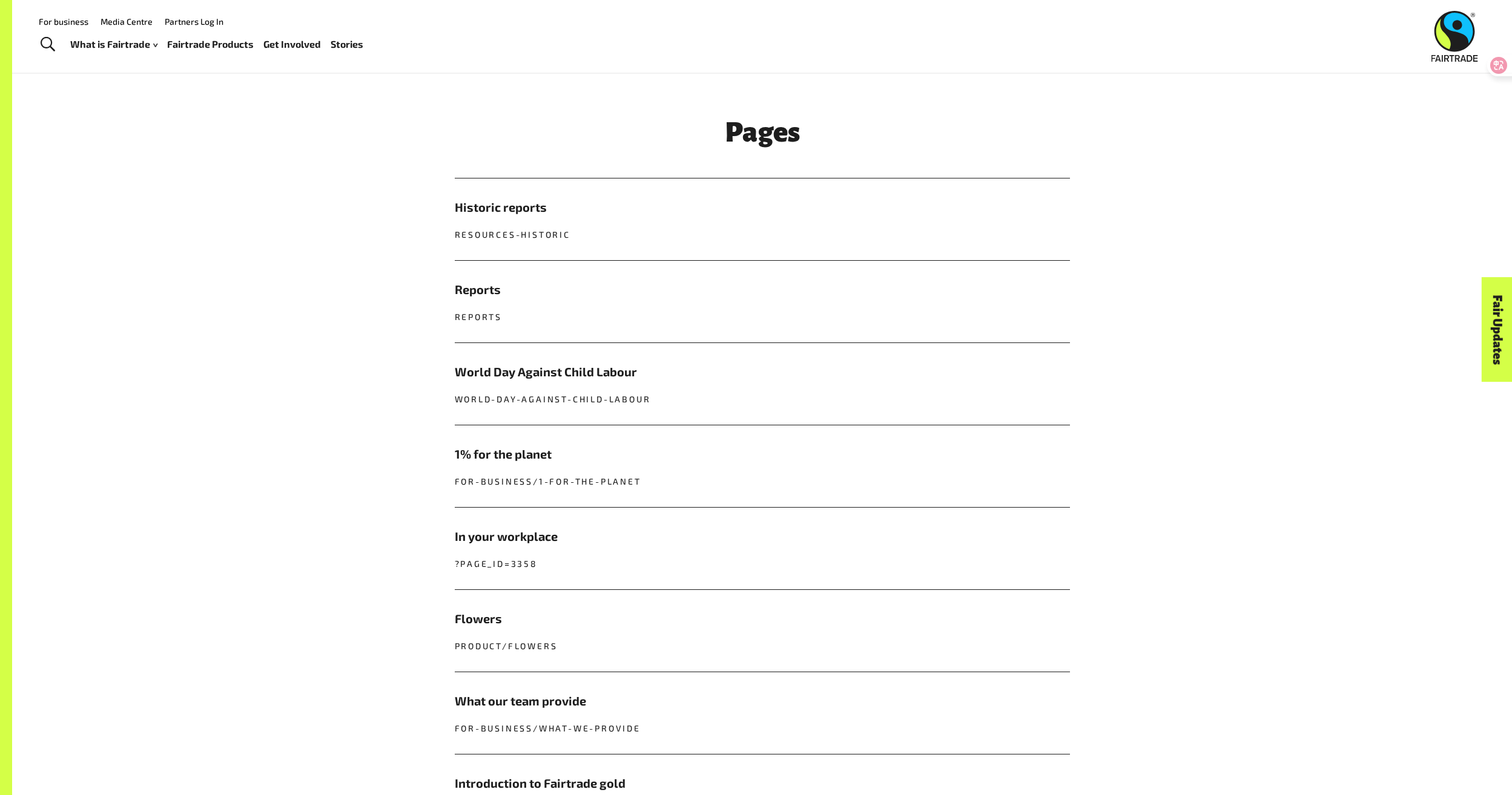
scroll to position [484, 0]
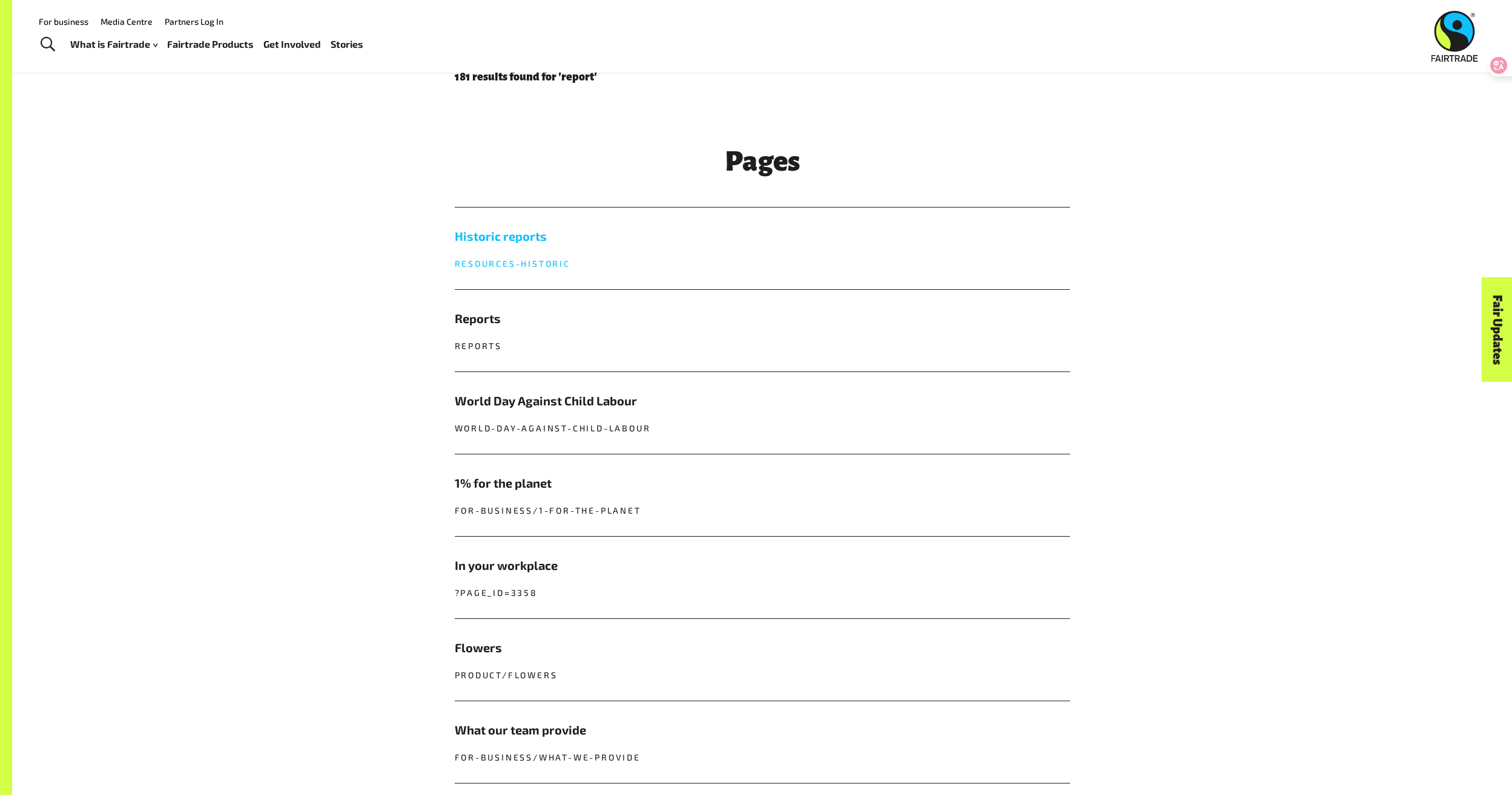
click at [529, 237] on h5 "Historic reports" at bounding box center [763, 236] width 616 height 18
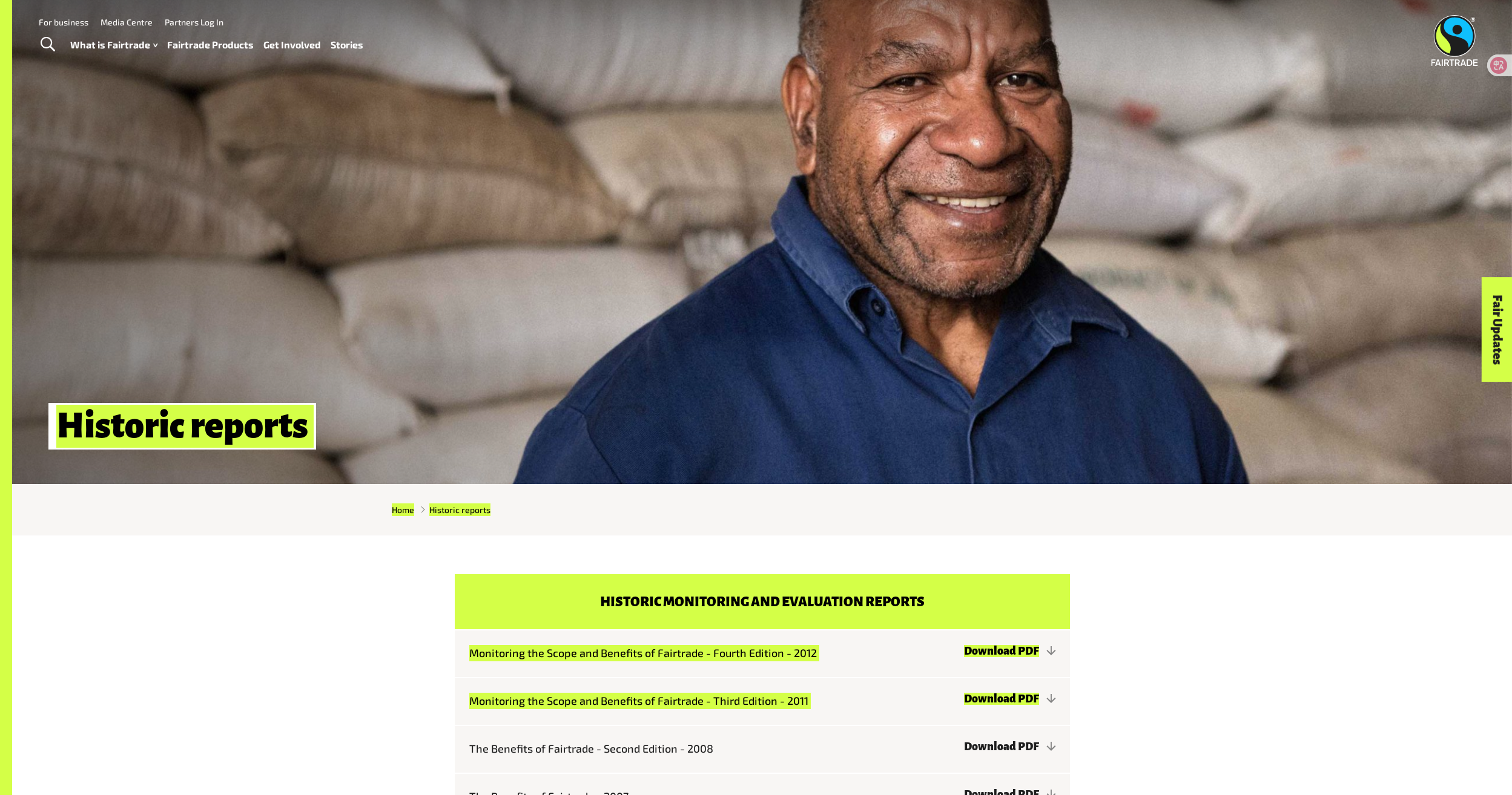
drag, startPoint x: -2, startPoint y: 765, endPoint x: 12, endPoint y: 773, distance: 16.1
